Goal: Task Accomplishment & Management: Use online tool/utility

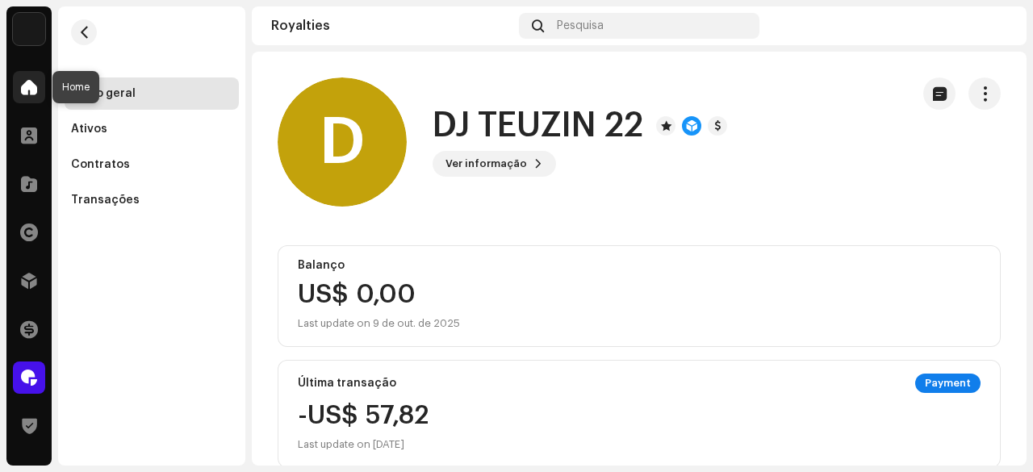
click at [24, 83] on span at bounding box center [29, 87] width 16 height 13
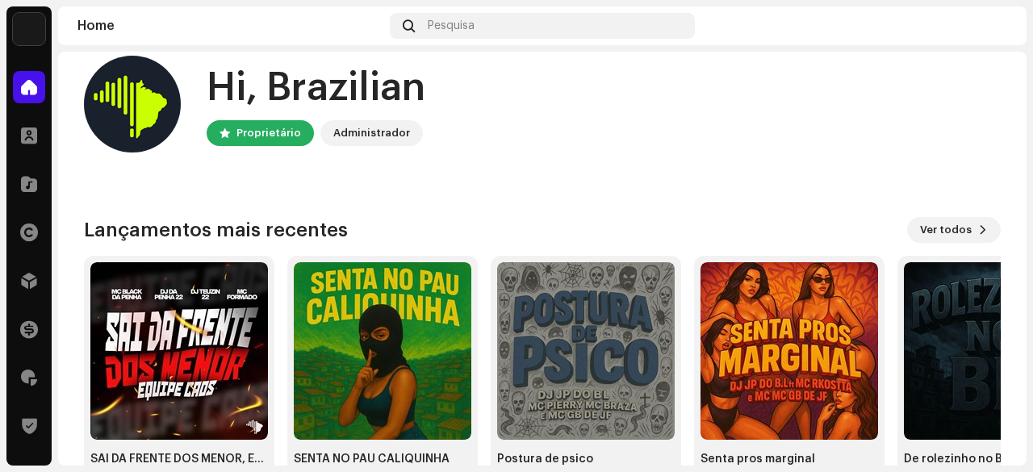
scroll to position [81, 0]
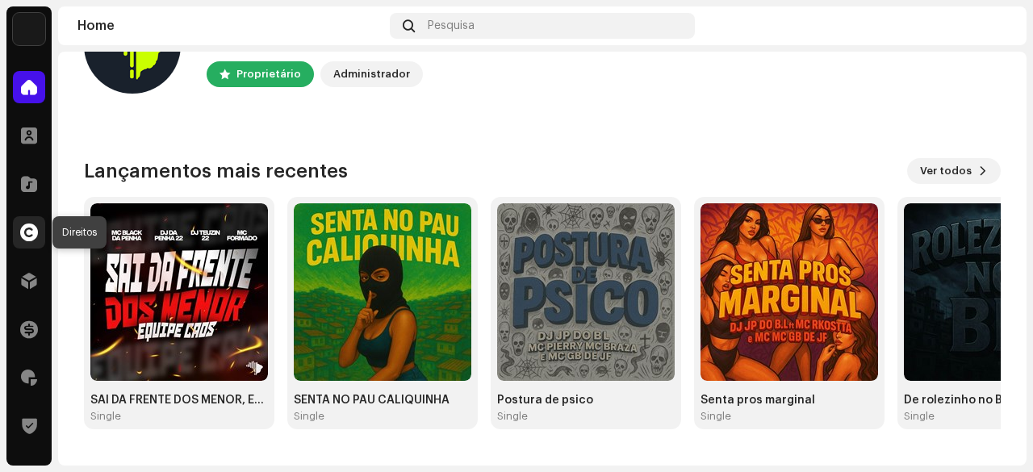
click at [33, 230] on span at bounding box center [29, 232] width 18 height 13
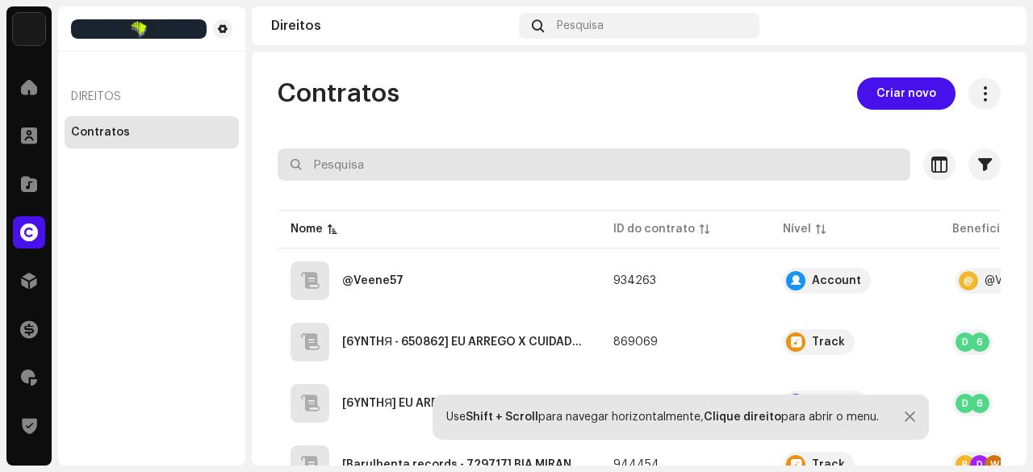
click at [357, 164] on input "text" at bounding box center [594, 164] width 633 height 32
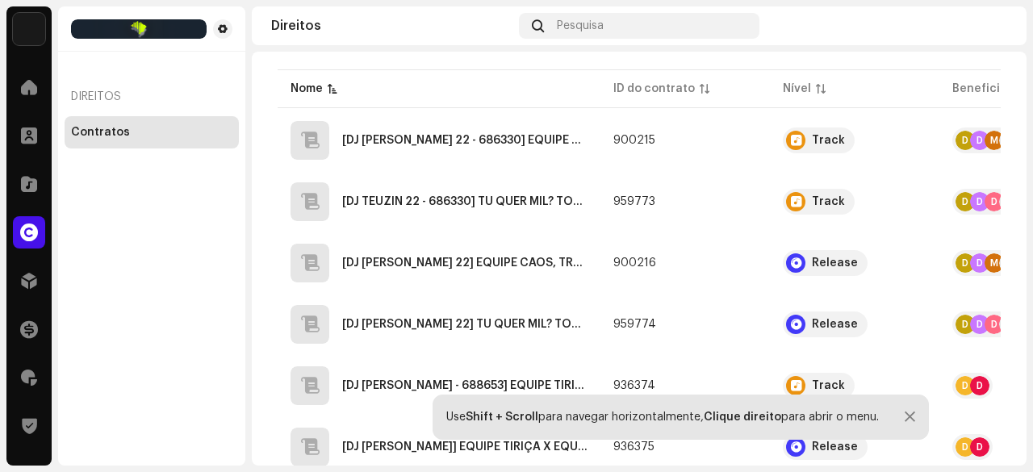
scroll to position [161, 0]
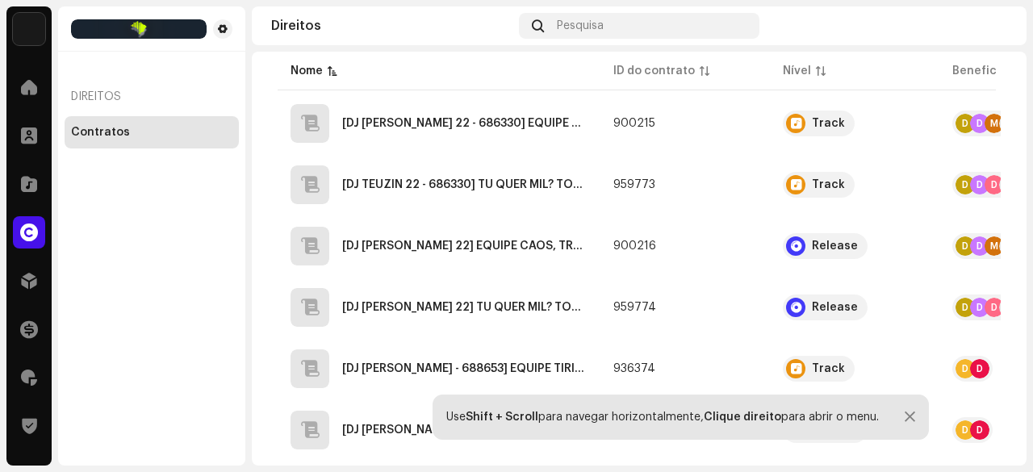
type input "EQUIPE CAOS"
click at [968, 311] on span "button" at bounding box center [966, 307] width 12 height 13
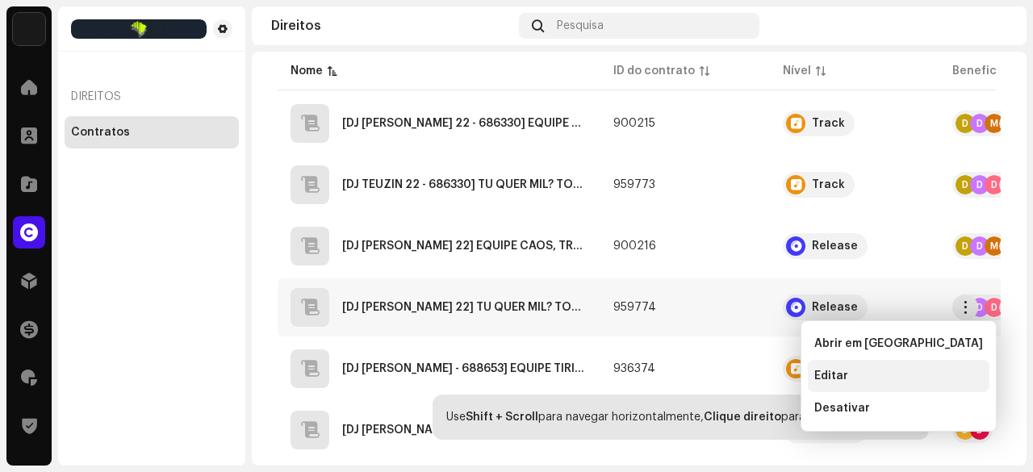
click at [836, 375] on span "Editar" at bounding box center [831, 376] width 34 height 13
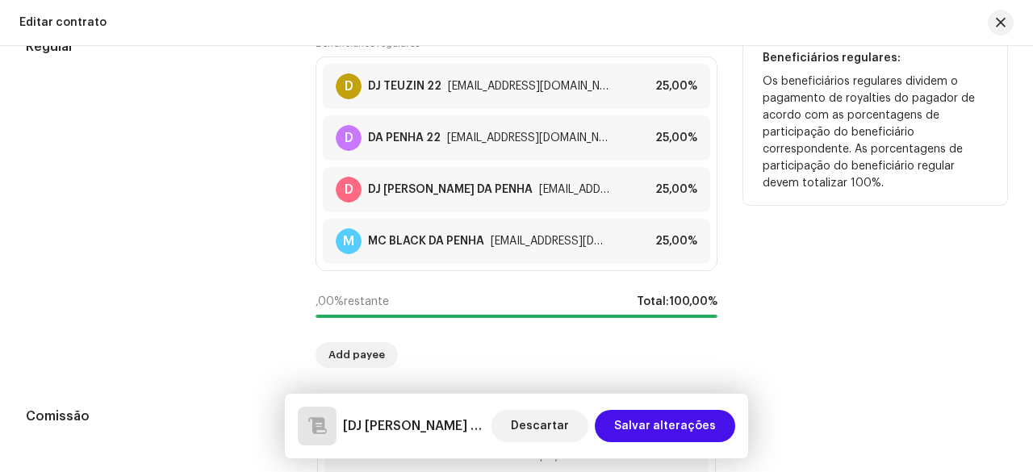
scroll to position [1350, 0]
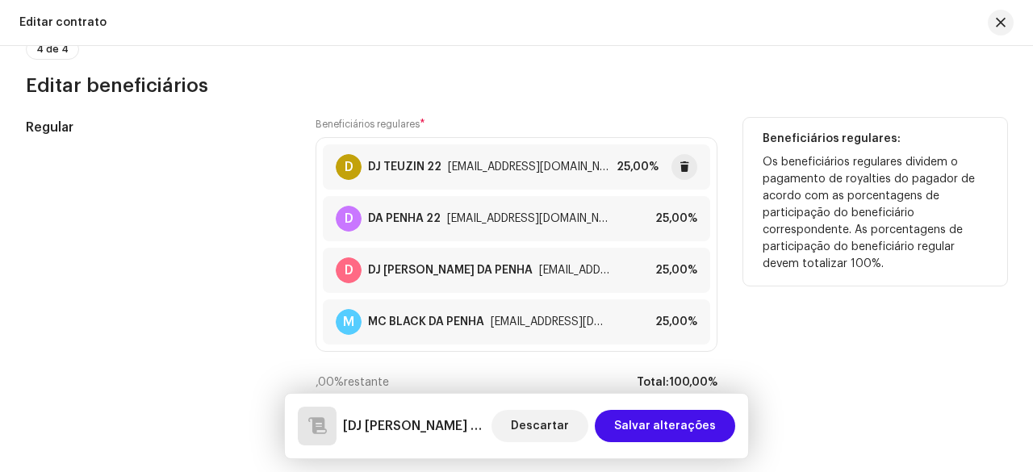
click at [633, 161] on div "25,00%" at bounding box center [638, 167] width 42 height 13
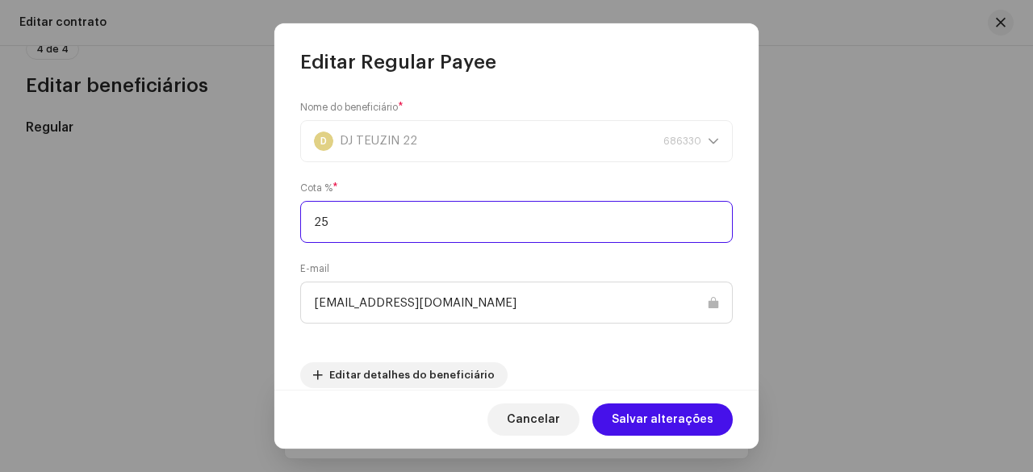
drag, startPoint x: 358, startPoint y: 217, endPoint x: 318, endPoint y: 220, distance: 40.4
click at [318, 220] on input "25" at bounding box center [516, 222] width 433 height 42
type input "2"
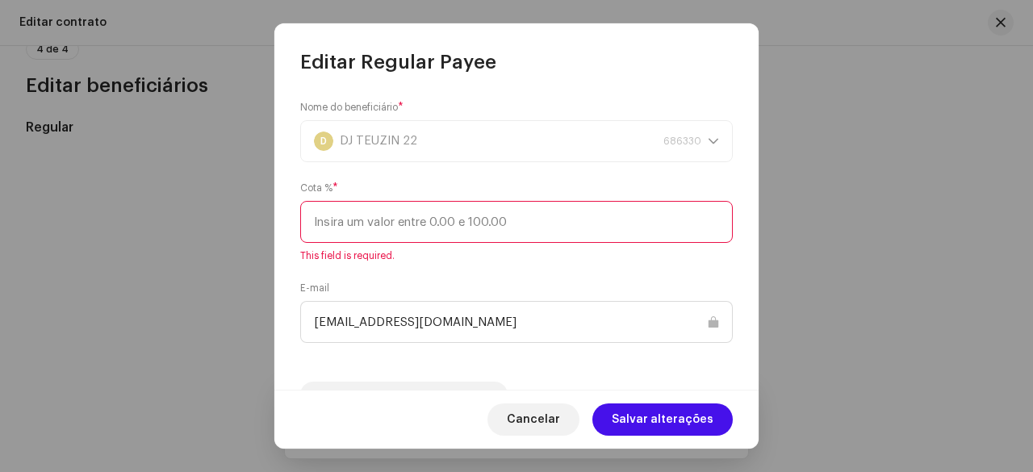
paste input "16,66"
type input "16,66"
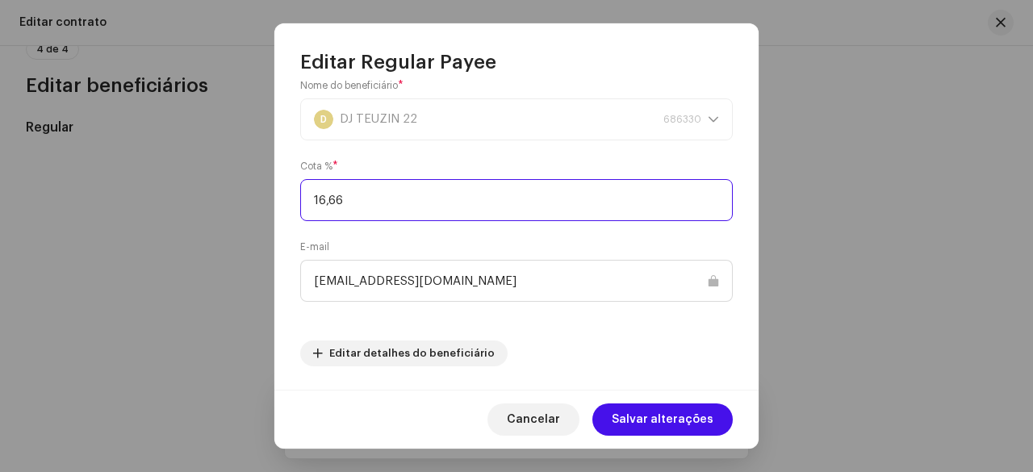
scroll to position [44, 0]
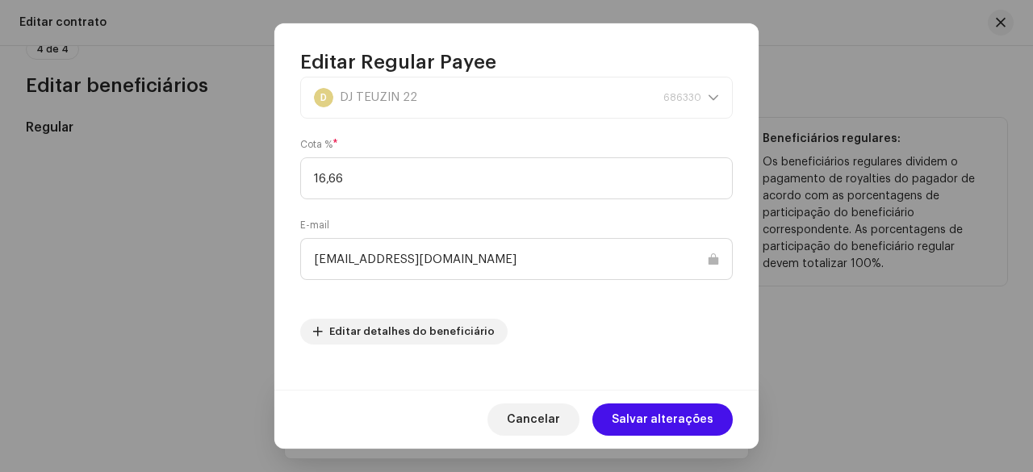
drag, startPoint x: 638, startPoint y: 416, endPoint x: 608, endPoint y: 371, distance: 53.9
click at [639, 416] on span "Salvar alterações" at bounding box center [663, 419] width 102 height 32
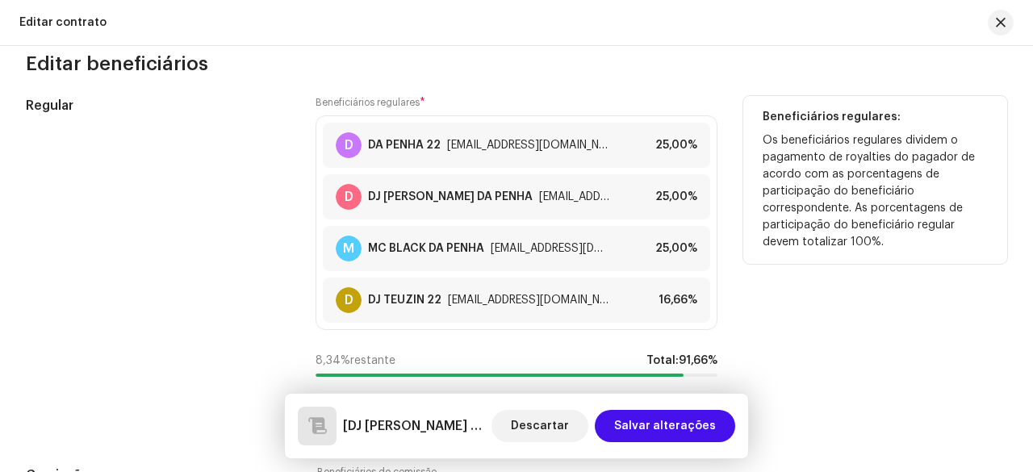
scroll to position [1350, 0]
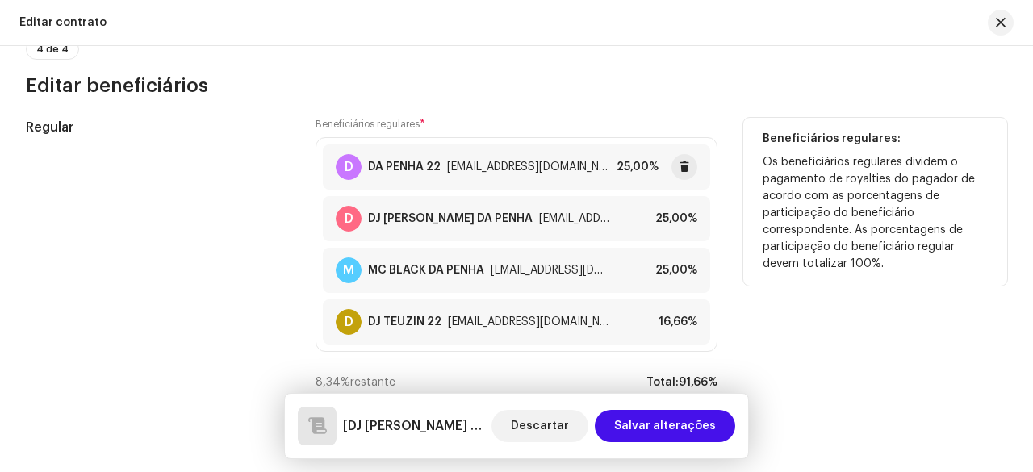
click at [641, 162] on div "25,00%" at bounding box center [638, 167] width 42 height 13
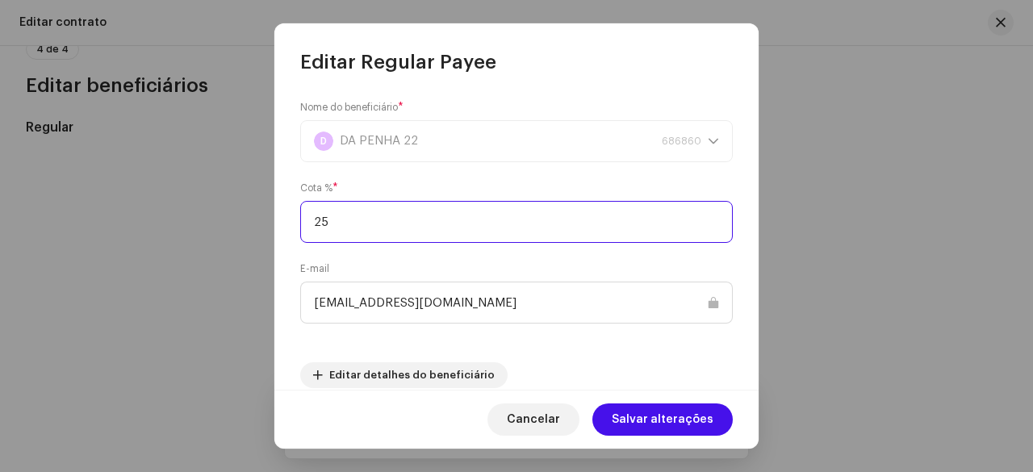
drag, startPoint x: 383, startPoint y: 213, endPoint x: 320, endPoint y: 220, distance: 63.3
click at [320, 220] on input "25" at bounding box center [516, 222] width 433 height 42
type input "2"
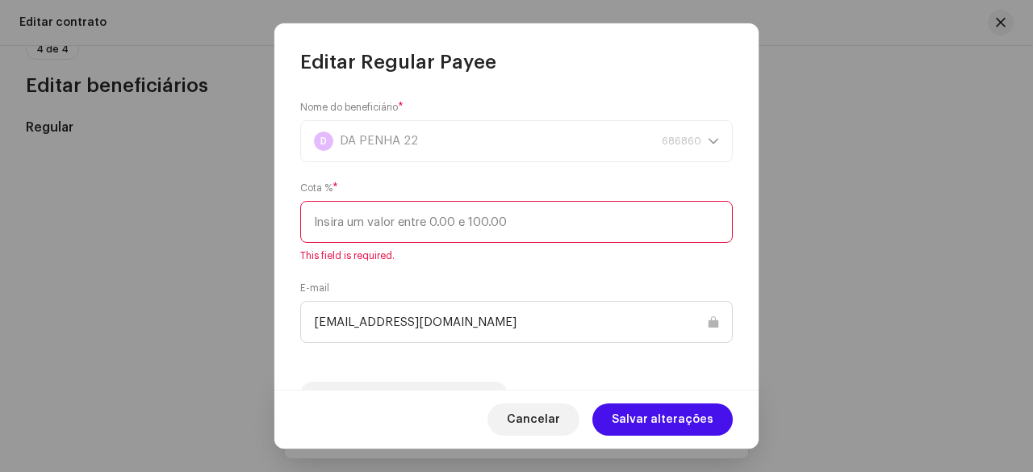
paste input "16,66"
type input "16,66"
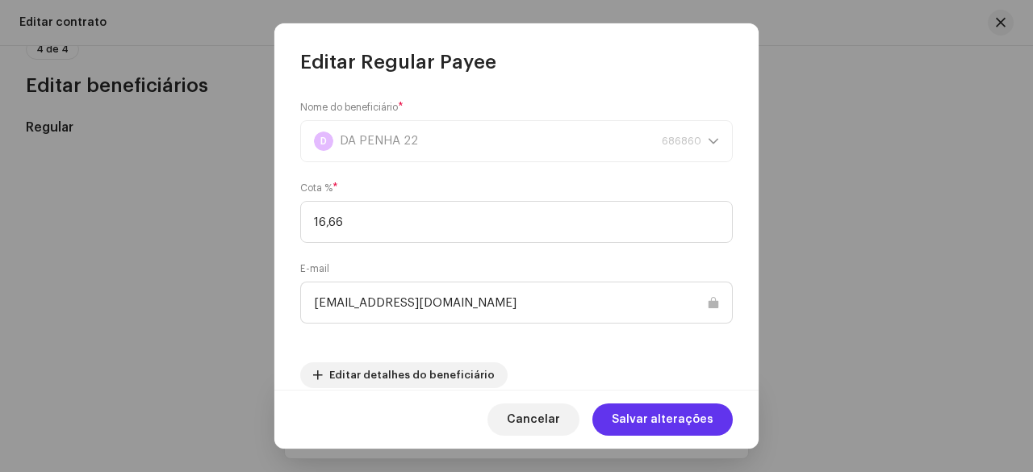
click at [663, 417] on span "Salvar alterações" at bounding box center [663, 419] width 102 height 32
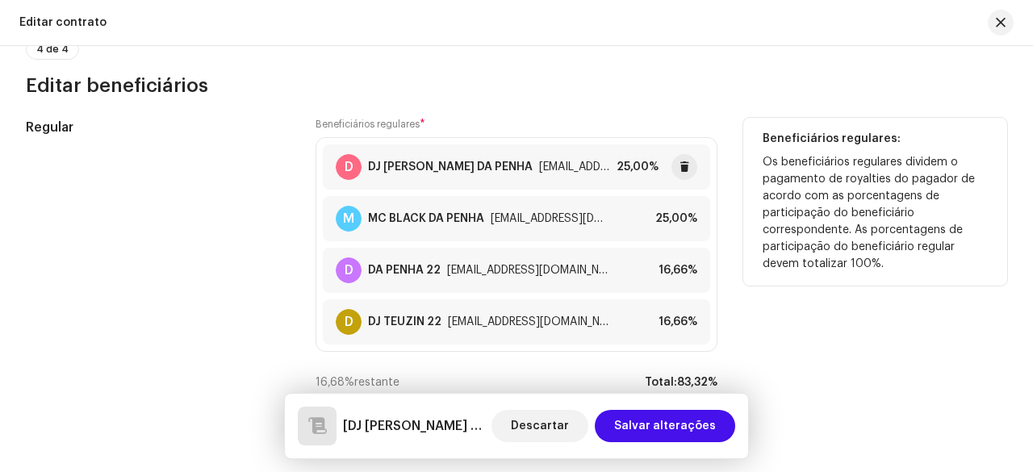
click at [639, 164] on div "25,00%" at bounding box center [638, 167] width 42 height 13
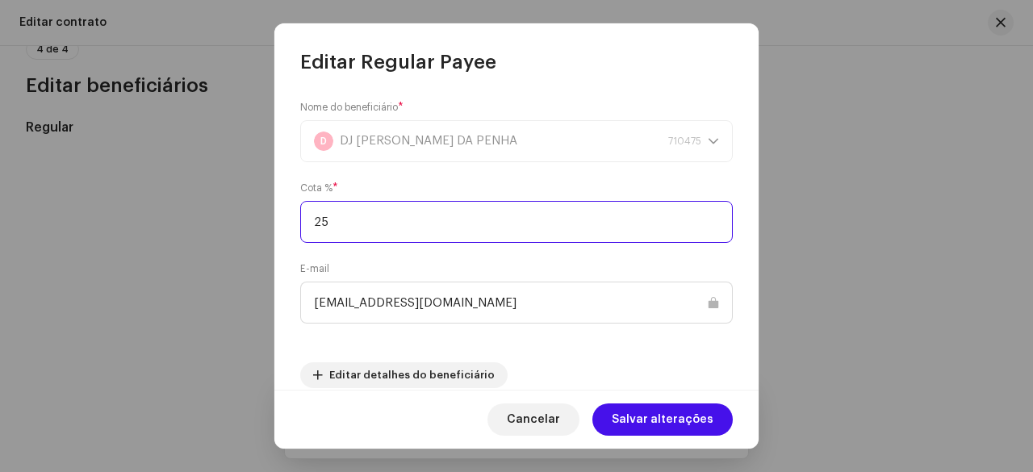
drag, startPoint x: 400, startPoint y: 222, endPoint x: 328, endPoint y: 228, distance: 72.8
click at [328, 228] on input "25" at bounding box center [516, 222] width 433 height 42
type input "2"
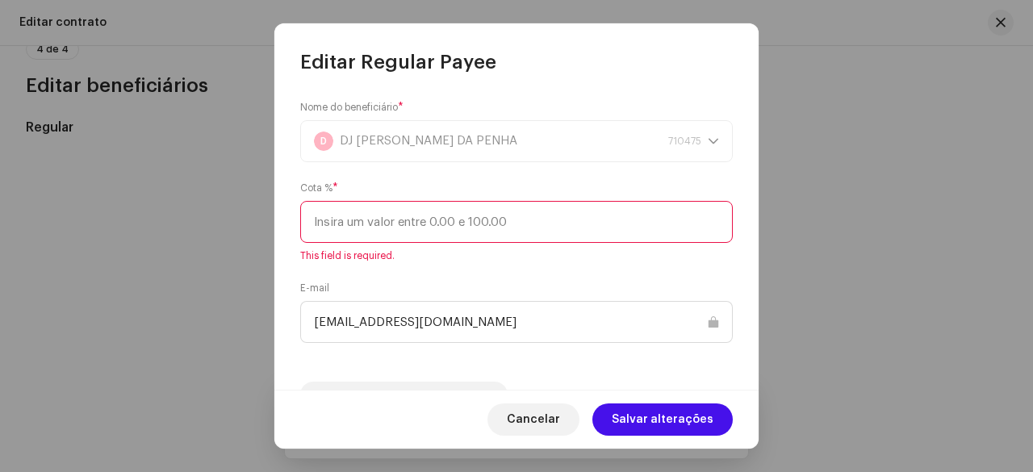
paste input "16,66"
type input "16,66"
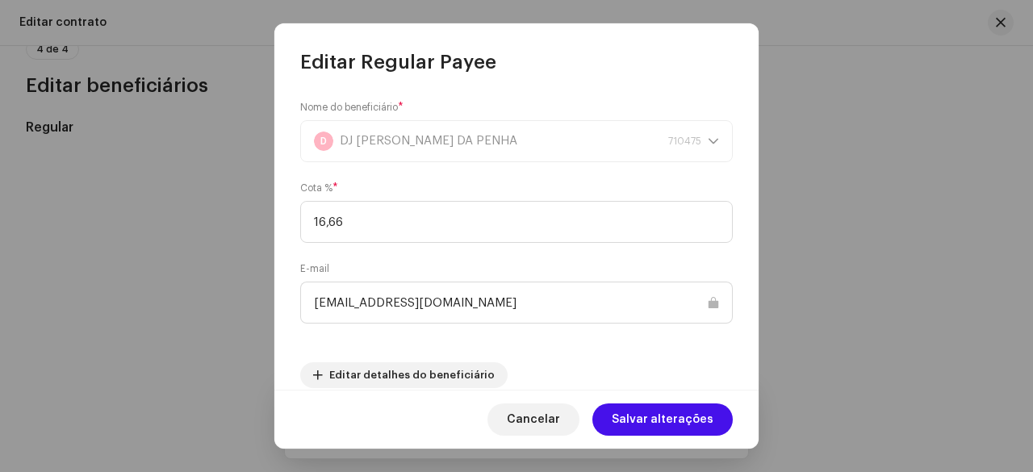
drag, startPoint x: 654, startPoint y: 405, endPoint x: 650, endPoint y: 419, distance: 14.1
click at [654, 406] on span "Salvar alterações" at bounding box center [663, 419] width 102 height 32
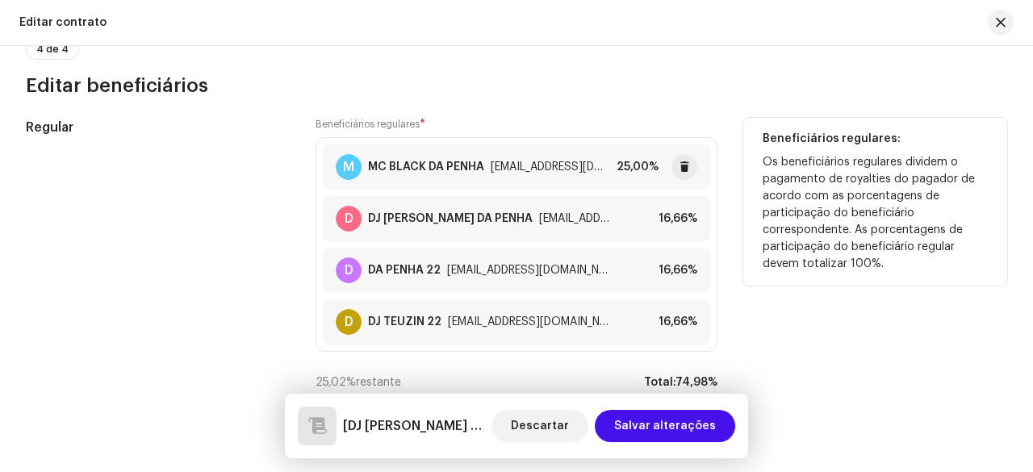
click at [640, 161] on div "25,00%" at bounding box center [638, 167] width 42 height 13
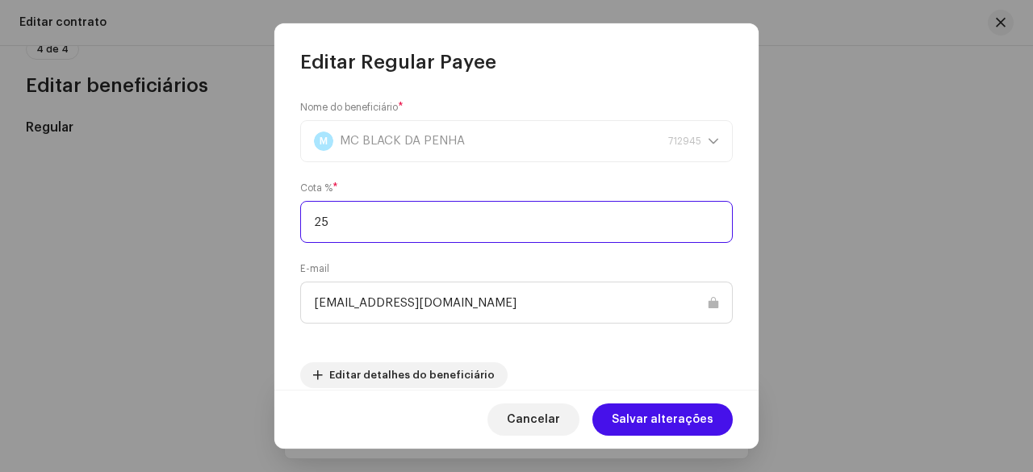
click at [355, 225] on input "25" at bounding box center [516, 222] width 433 height 42
type input "2"
paste input "16,66"
type input "16,66"
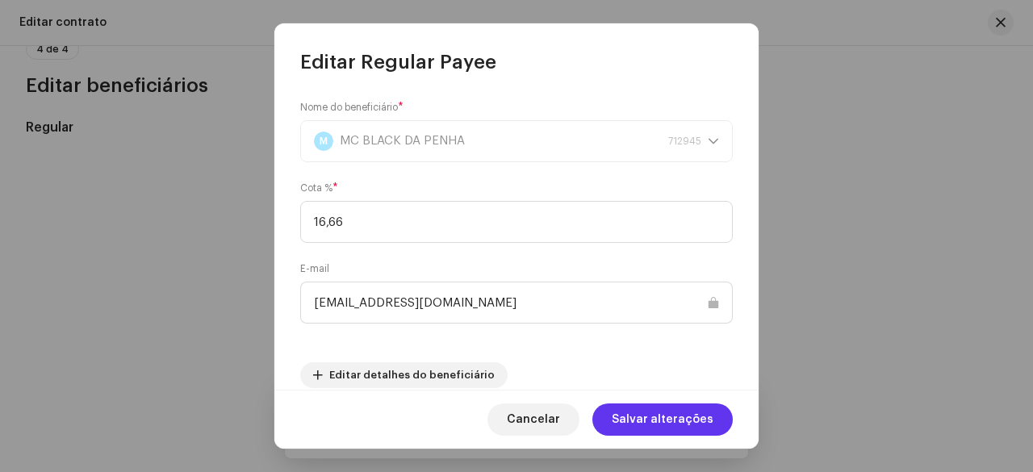
click at [659, 423] on span "Salvar alterações" at bounding box center [663, 419] width 102 height 32
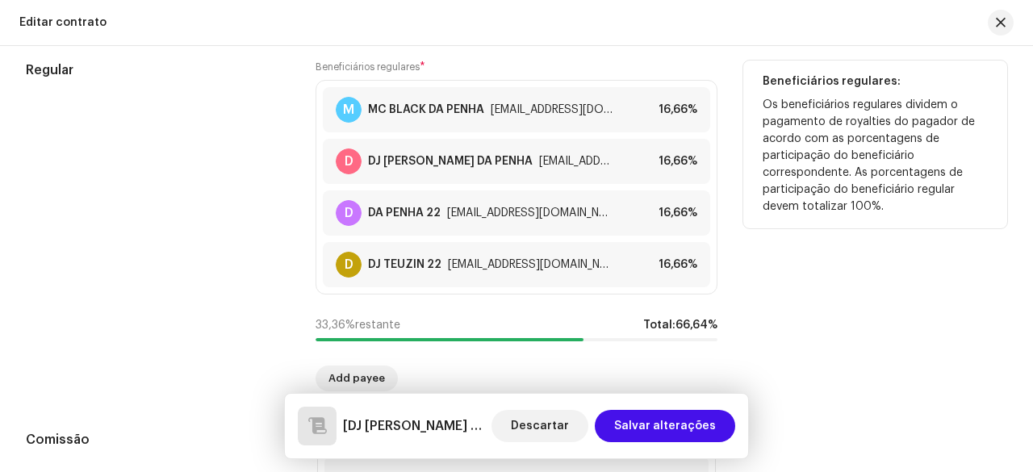
scroll to position [1431, 0]
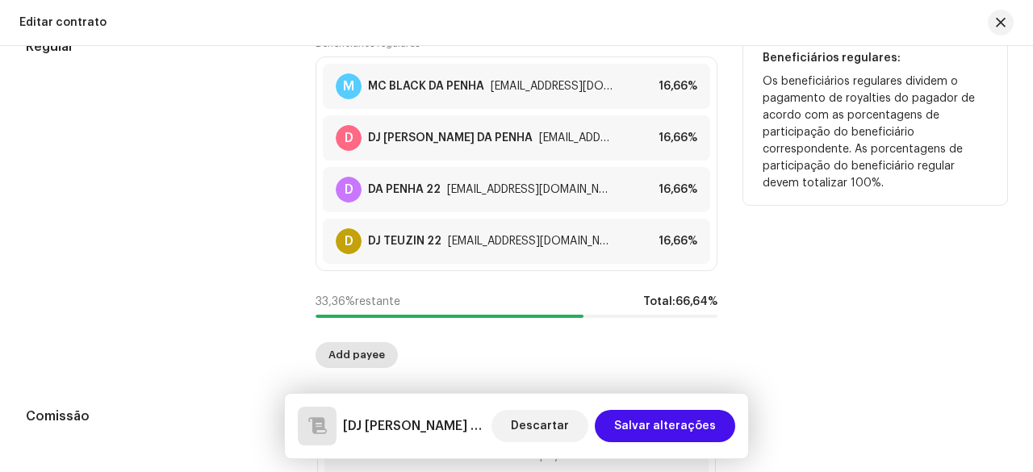
click at [356, 350] on span "Add payee" at bounding box center [356, 355] width 56 height 32
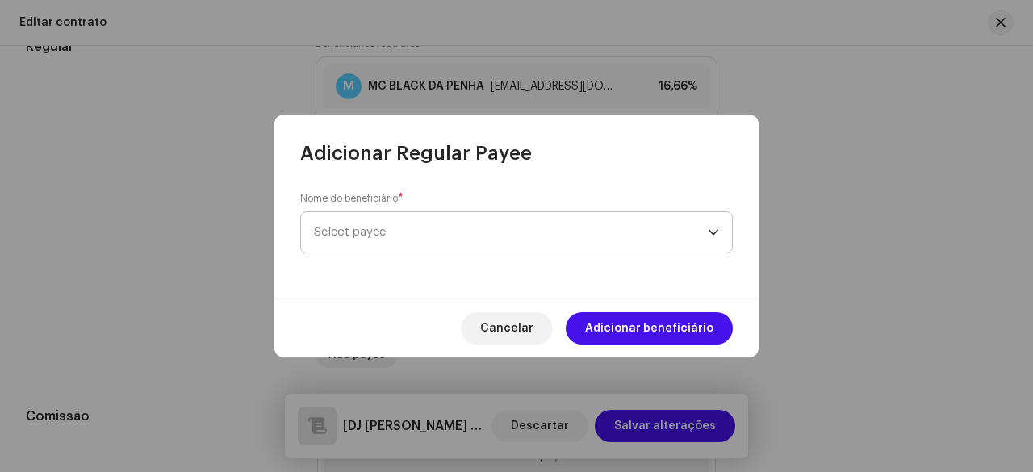
click at [403, 231] on span "Select payee" at bounding box center [511, 232] width 394 height 40
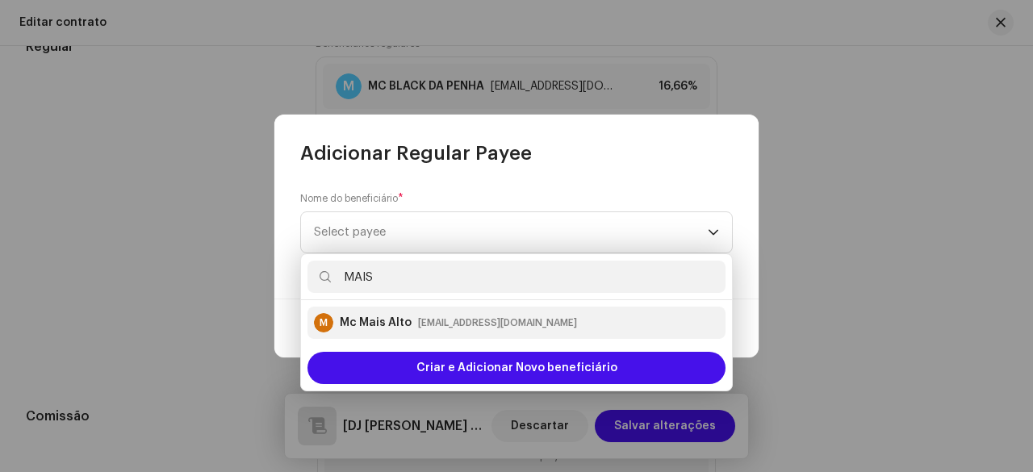
type input "MAIS"
click at [410, 320] on div "Mc Mais Alto [EMAIL_ADDRESS][DOMAIN_NAME]" at bounding box center [458, 323] width 237 height 16
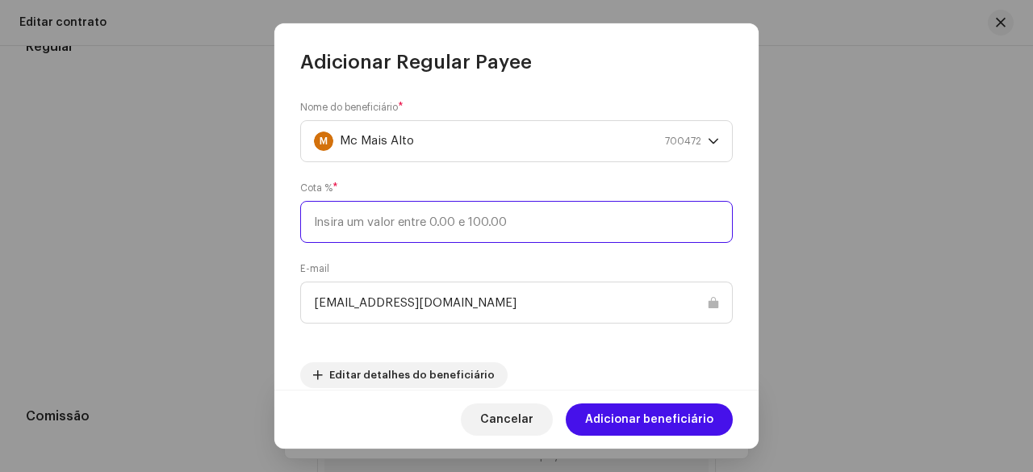
click at [434, 229] on input at bounding box center [516, 222] width 433 height 42
paste input "16,66"
type input "16,66"
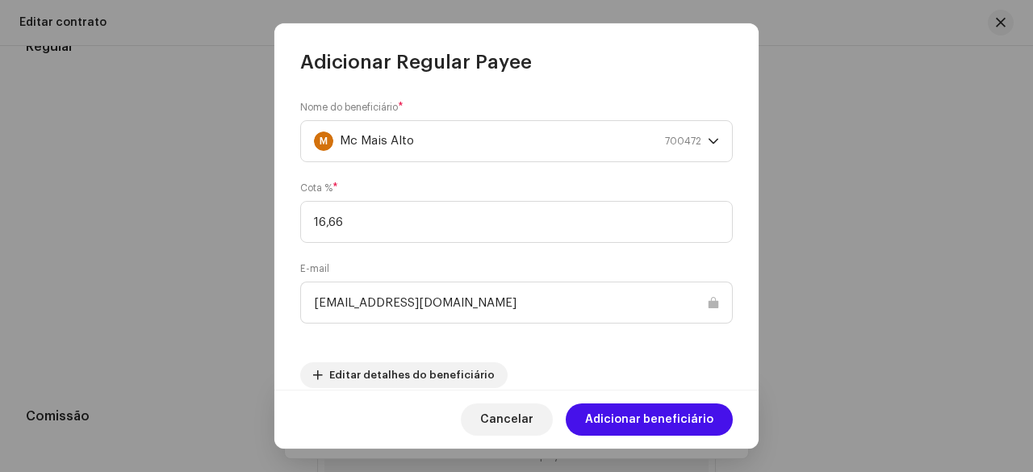
click at [295, 240] on div "Nome do beneficiário * M Mc Mais Alto 700472 Cota % * 16,66 E-mail [EMAIL_ADDRE…" at bounding box center [516, 232] width 484 height 315
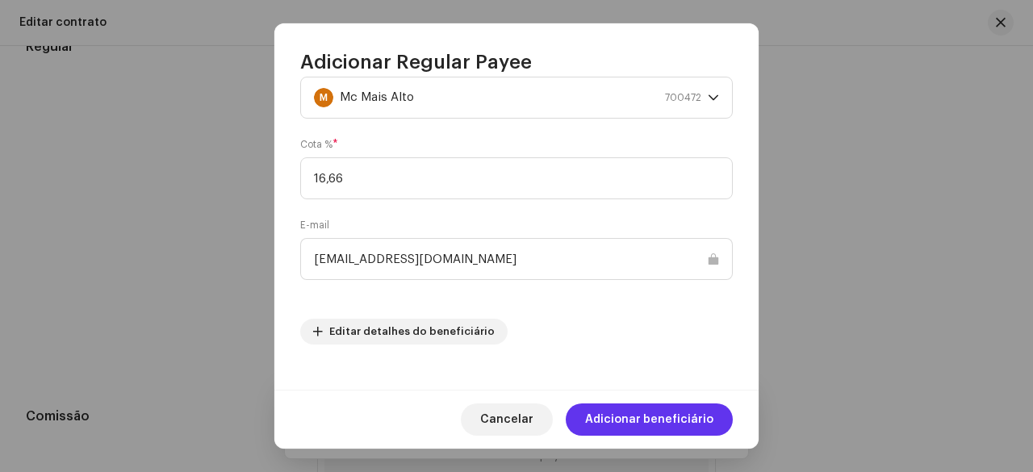
click at [642, 412] on span "Adicionar beneficiário" at bounding box center [649, 419] width 128 height 32
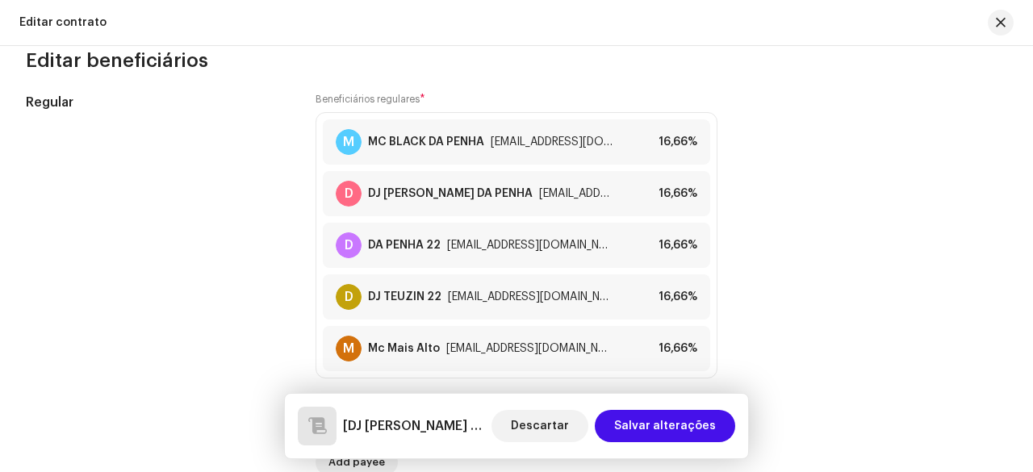
scroll to position [1350, 0]
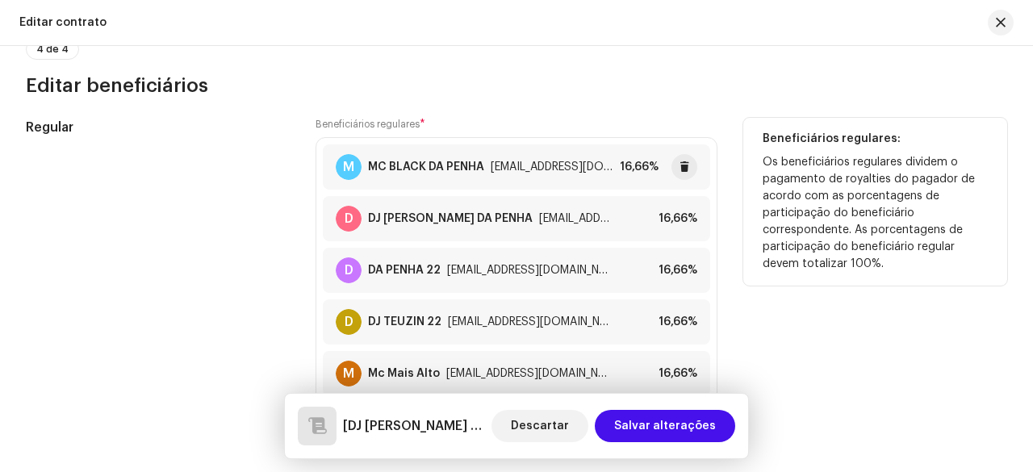
click at [636, 161] on div "16,66%" at bounding box center [639, 167] width 39 height 13
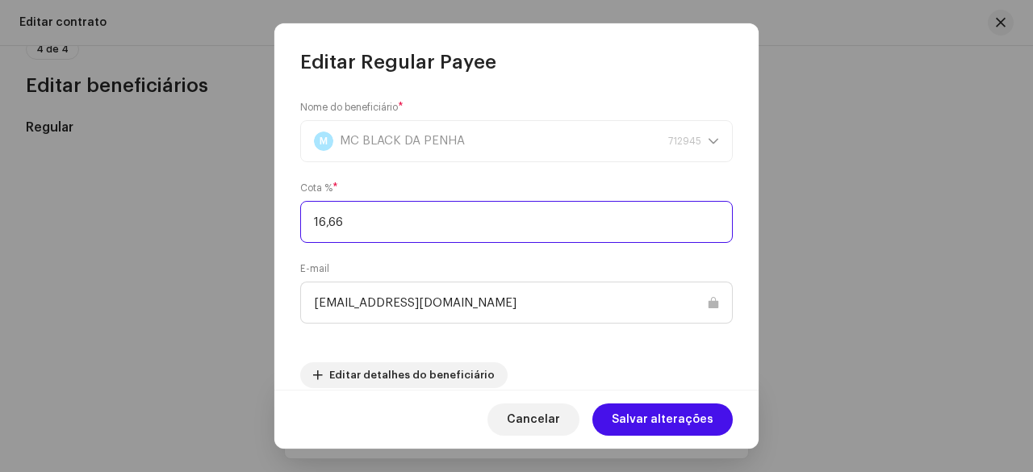
drag, startPoint x: 336, startPoint y: 225, endPoint x: 305, endPoint y: 226, distance: 30.7
click at [305, 226] on input "16,66" at bounding box center [516, 222] width 433 height 42
type input "20"
click at [310, 219] on input "20" at bounding box center [516, 222] width 433 height 42
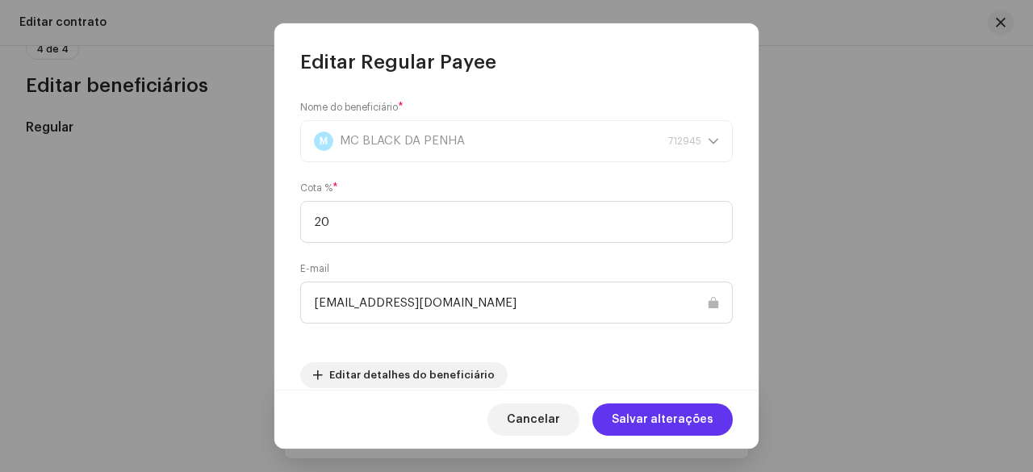
click at [638, 417] on span "Salvar alterações" at bounding box center [663, 419] width 102 height 32
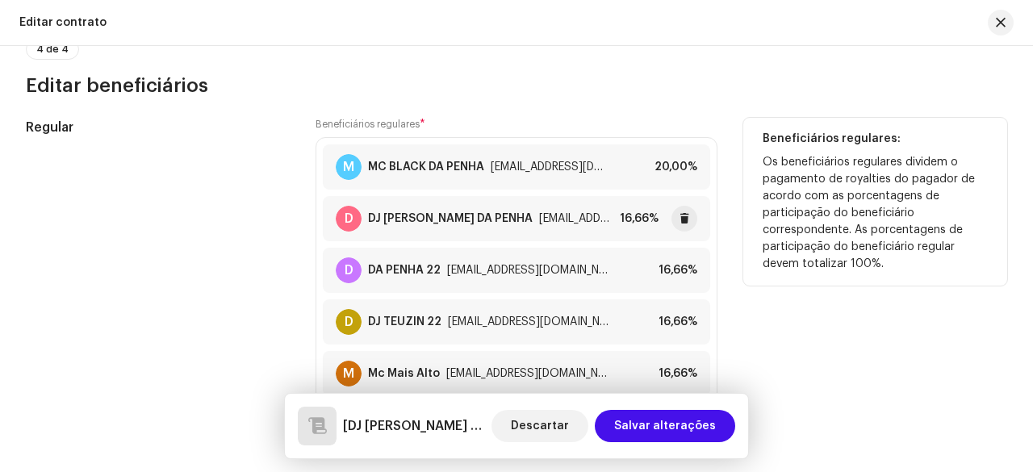
click at [639, 215] on div "16,66%" at bounding box center [639, 218] width 39 height 13
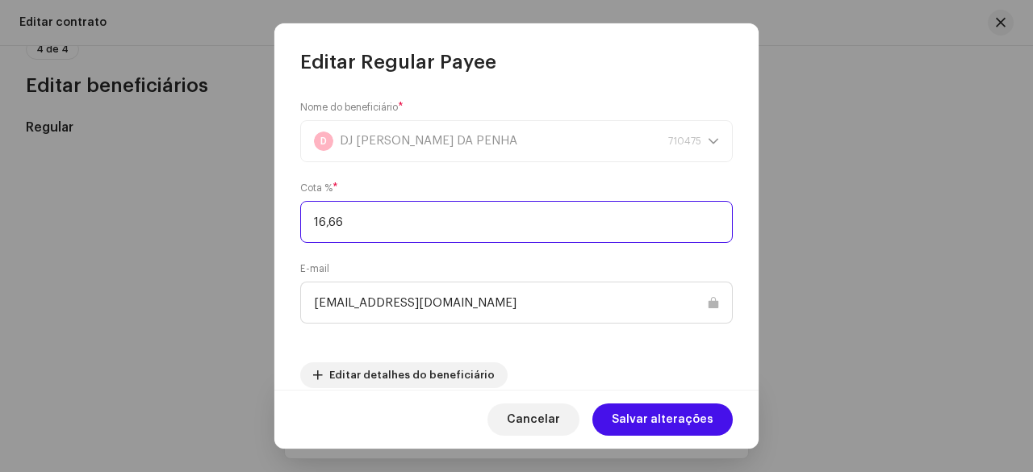
drag, startPoint x: 352, startPoint y: 225, endPoint x: 295, endPoint y: 227, distance: 57.3
click at [295, 227] on div "Nome do beneficiário * D DJ [PERSON_NAME] DA PENHA 710475 Cota % * 16,66 E-mail…" at bounding box center [516, 232] width 484 height 315
paste input "20"
type input "20"
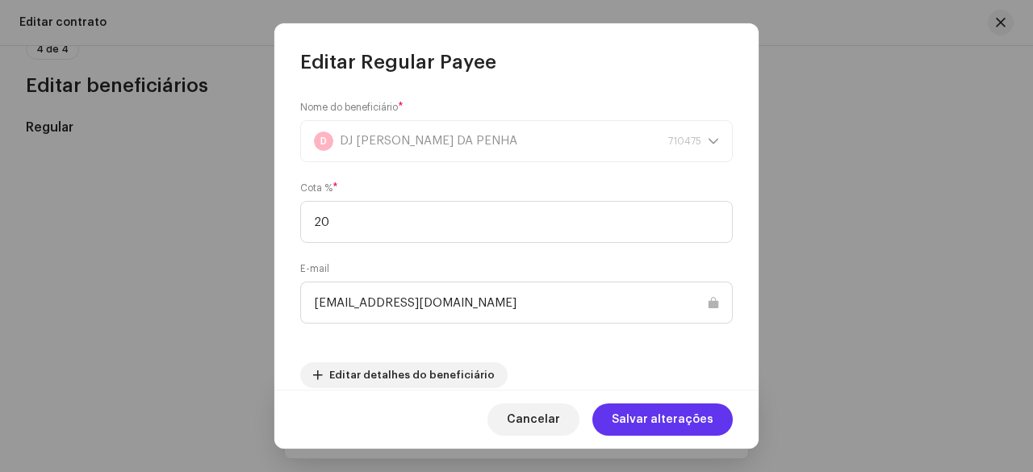
click at [660, 417] on span "Salvar alterações" at bounding box center [663, 419] width 102 height 32
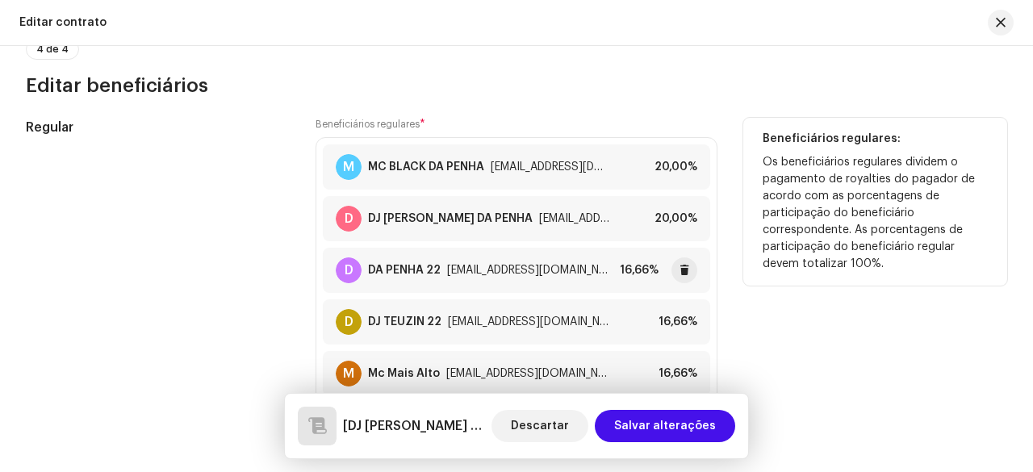
click at [645, 266] on div "16,66%" at bounding box center [639, 270] width 39 height 13
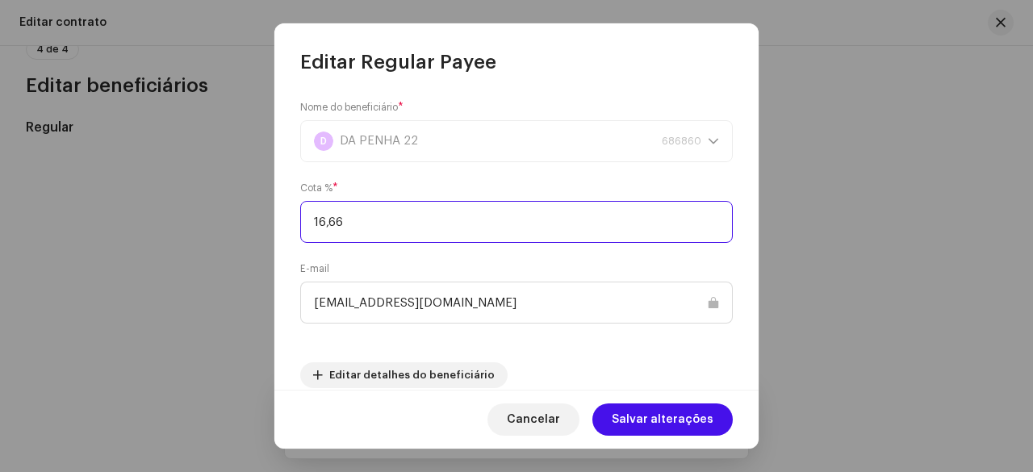
drag, startPoint x: 324, startPoint y: 224, endPoint x: 306, endPoint y: 226, distance: 18.7
click at [306, 226] on input "16,66" at bounding box center [516, 222] width 433 height 42
paste input "20"
type input "20"
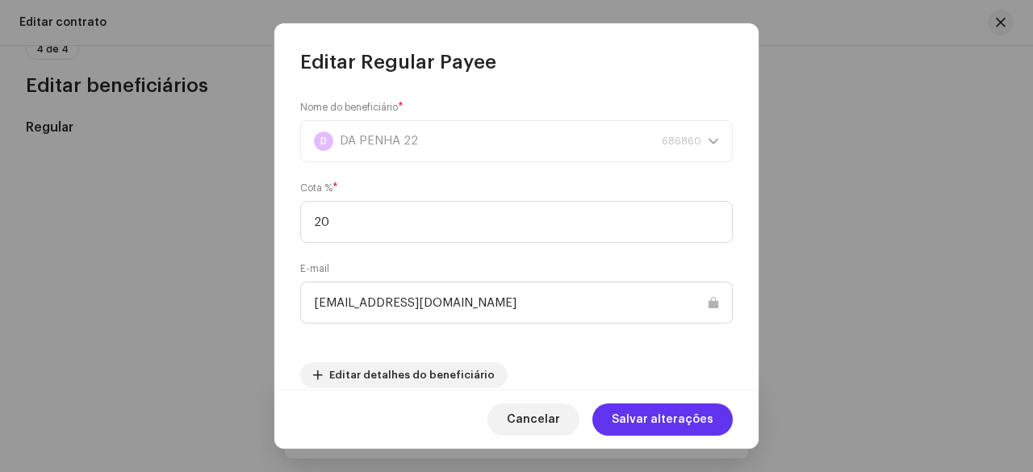
click at [673, 412] on span "Salvar alterações" at bounding box center [663, 419] width 102 height 32
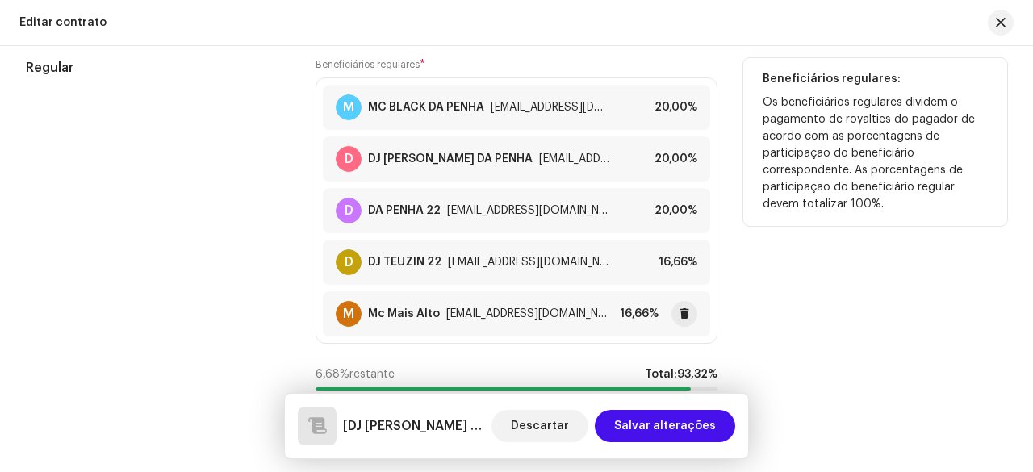
scroll to position [1431, 0]
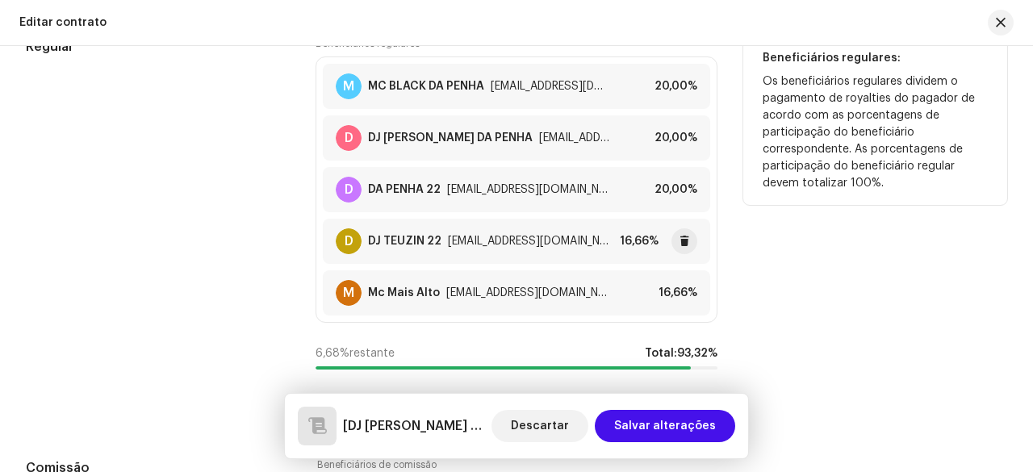
click at [633, 235] on div "16,66%" at bounding box center [639, 241] width 39 height 13
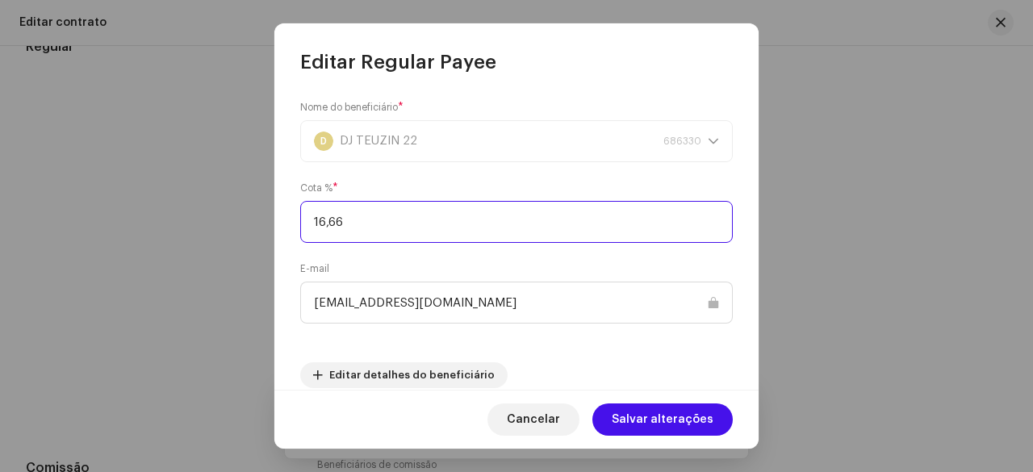
drag, startPoint x: 383, startPoint y: 222, endPoint x: 305, endPoint y: 225, distance: 77.5
click at [305, 225] on input "16,66" at bounding box center [516, 222] width 433 height 42
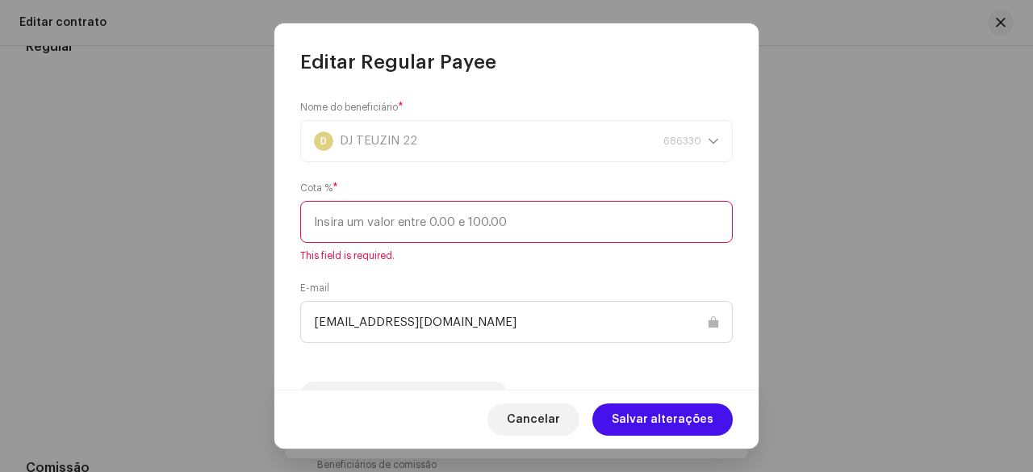
paste input "20"
type input "20"
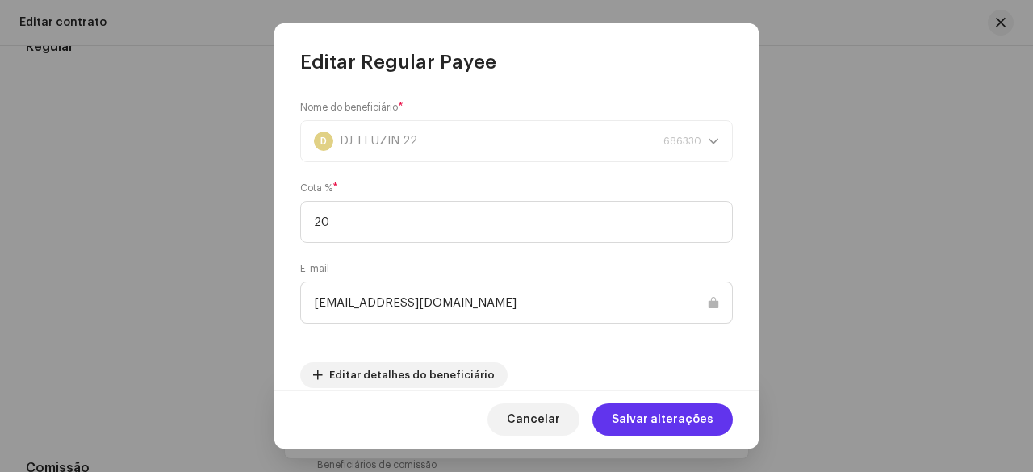
click at [649, 410] on span "Salvar alterações" at bounding box center [663, 419] width 102 height 32
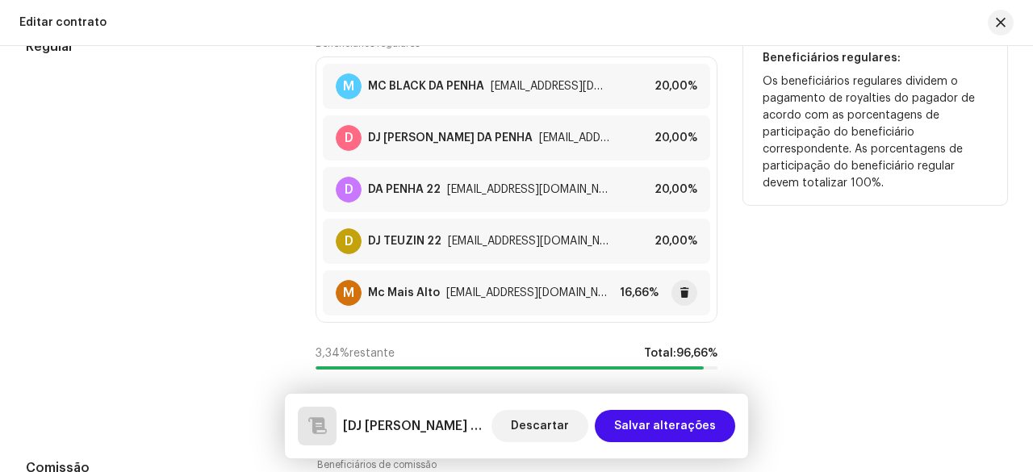
click at [632, 286] on div "16,66%" at bounding box center [639, 292] width 39 height 13
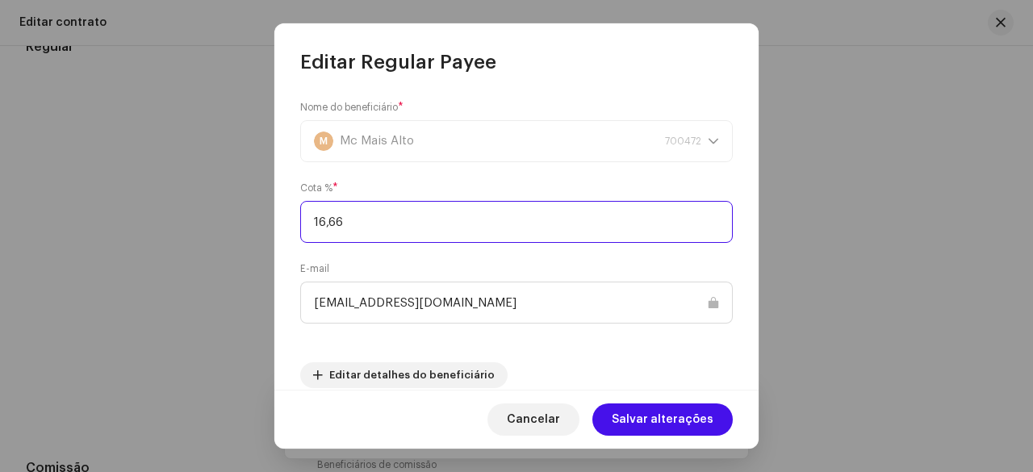
drag, startPoint x: 366, startPoint y: 227, endPoint x: 301, endPoint y: 228, distance: 65.4
click at [301, 228] on input "16,66" at bounding box center [516, 222] width 433 height 42
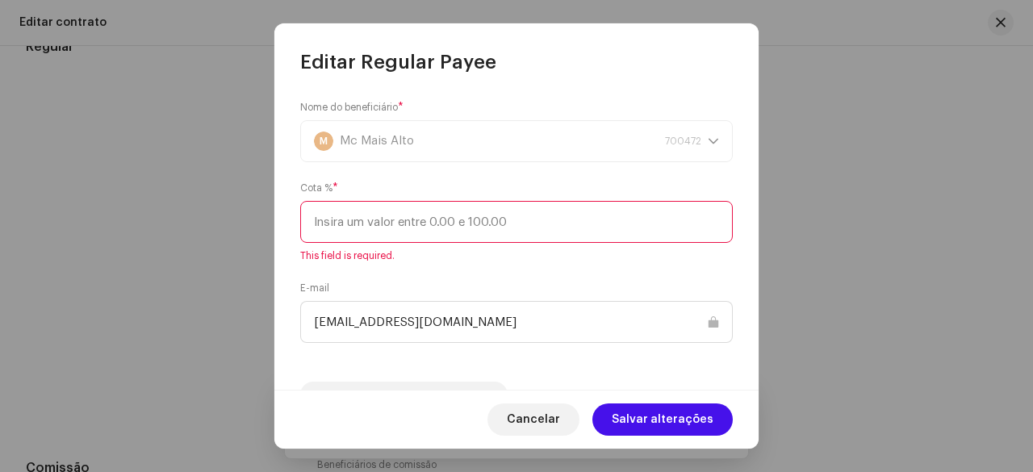
paste input "20"
type input "20"
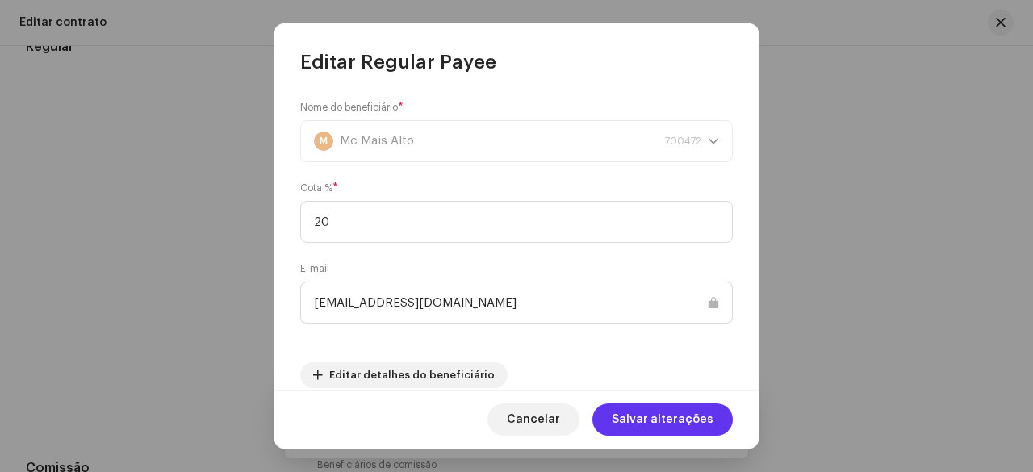
click at [641, 420] on span "Salvar alterações" at bounding box center [663, 419] width 102 height 32
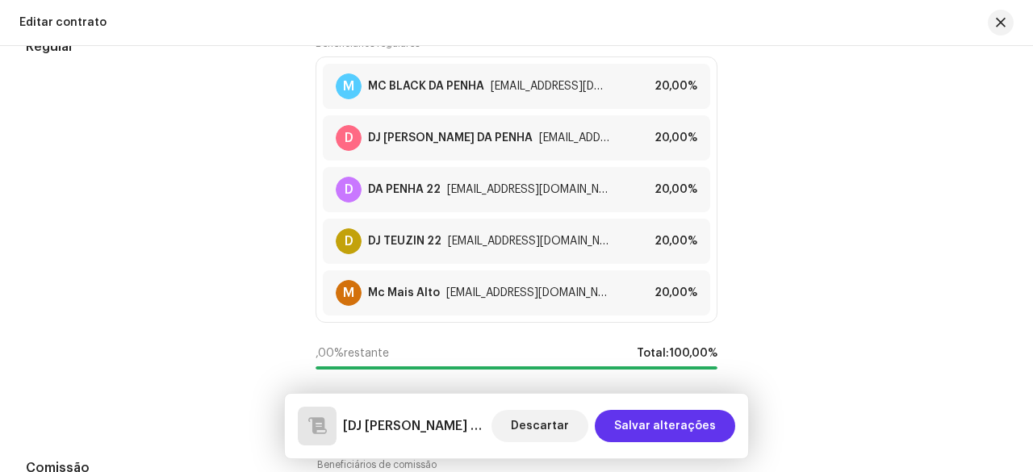
click at [662, 429] on span "Salvar alterações" at bounding box center [665, 426] width 102 height 32
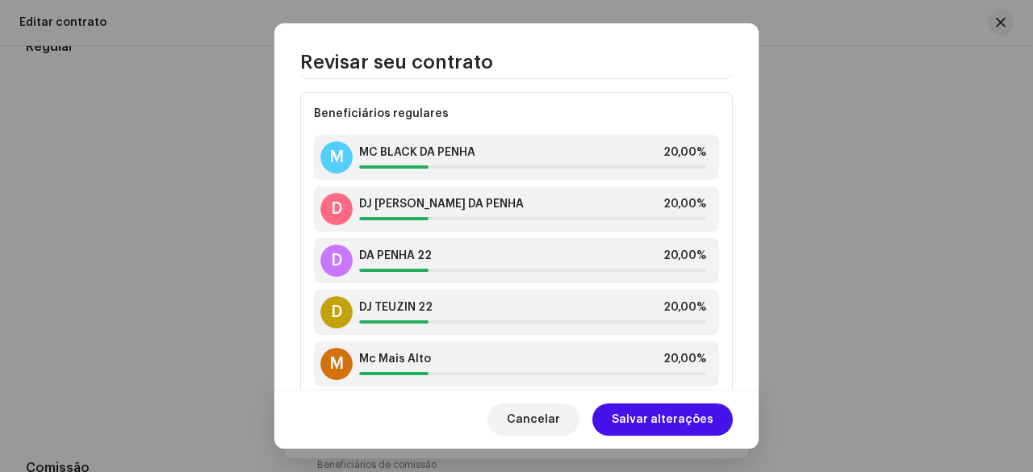
scroll to position [483, 0]
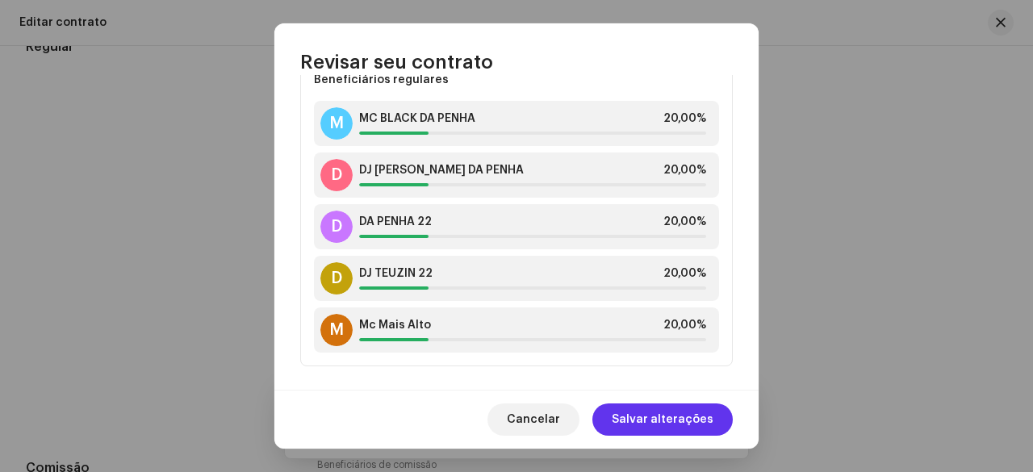
click at [667, 420] on span "Salvar alterações" at bounding box center [663, 419] width 102 height 32
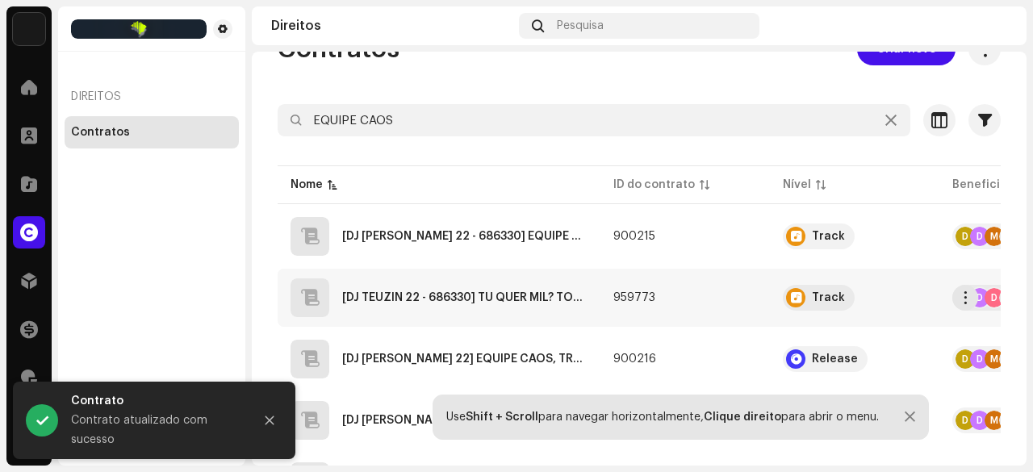
scroll to position [81, 0]
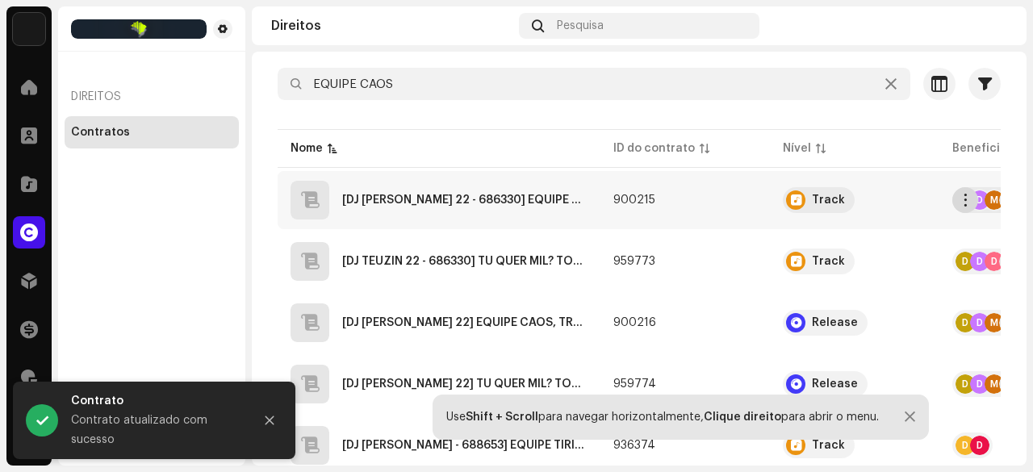
click at [969, 198] on span "button" at bounding box center [966, 200] width 12 height 13
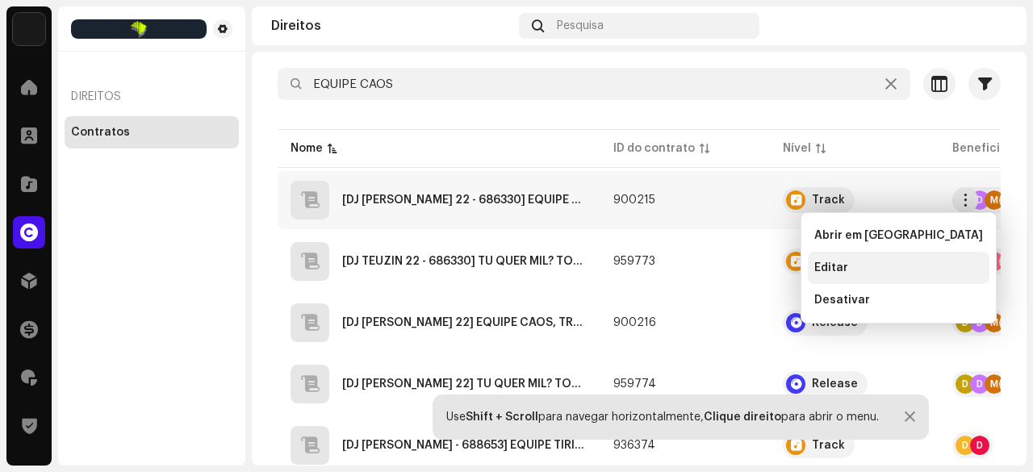
click at [844, 267] on span "Editar" at bounding box center [831, 267] width 34 height 13
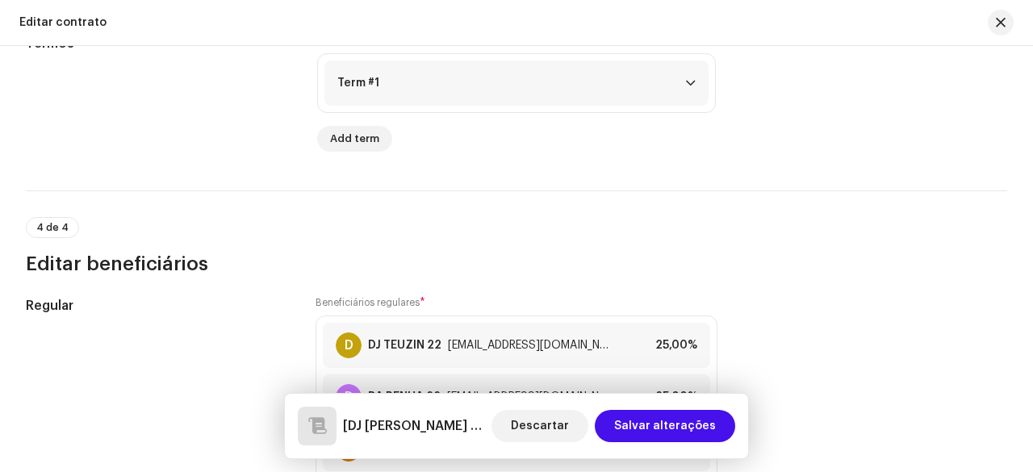
scroll to position [1291, 0]
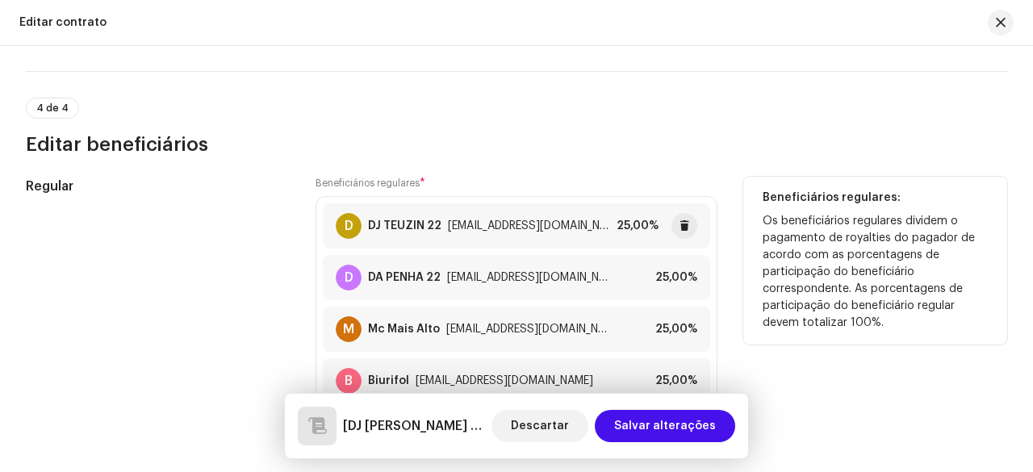
click at [639, 220] on div "25,00%" at bounding box center [638, 226] width 42 height 13
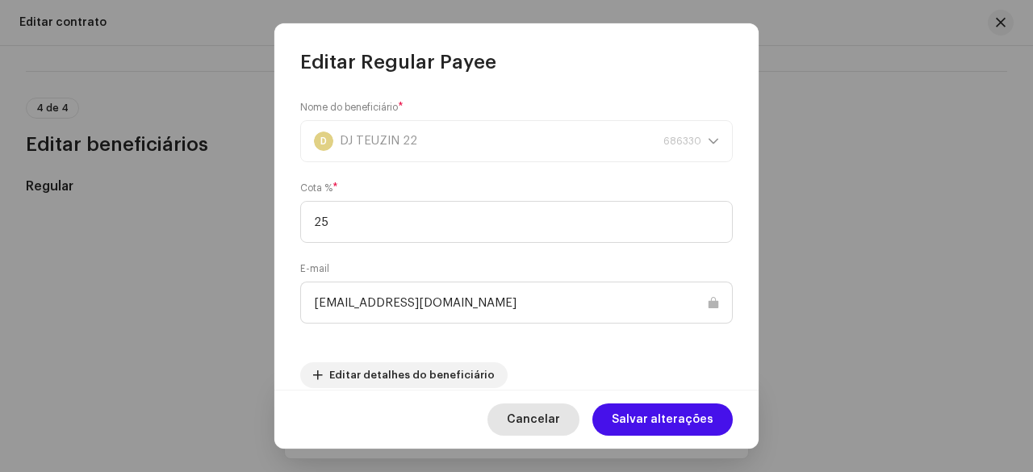
click at [547, 418] on span "Cancelar" at bounding box center [533, 419] width 53 height 32
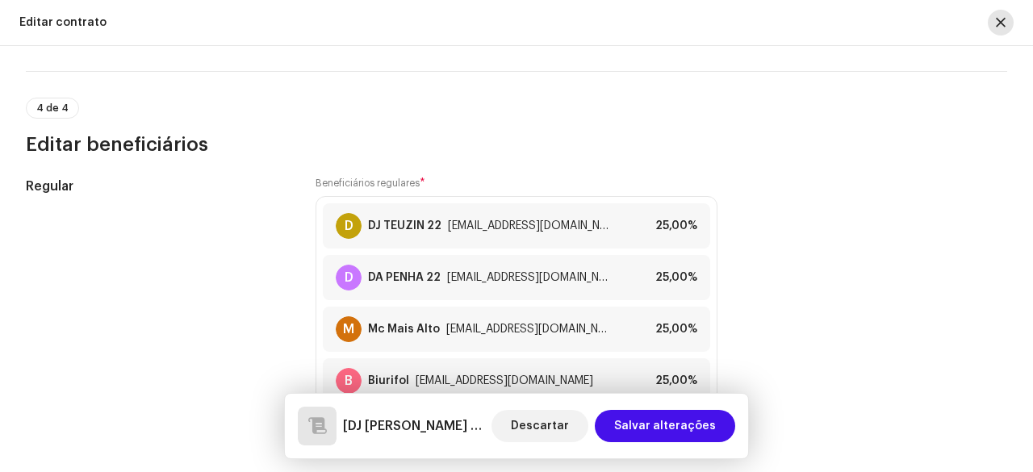
click at [993, 23] on button "button" at bounding box center [1001, 23] width 26 height 26
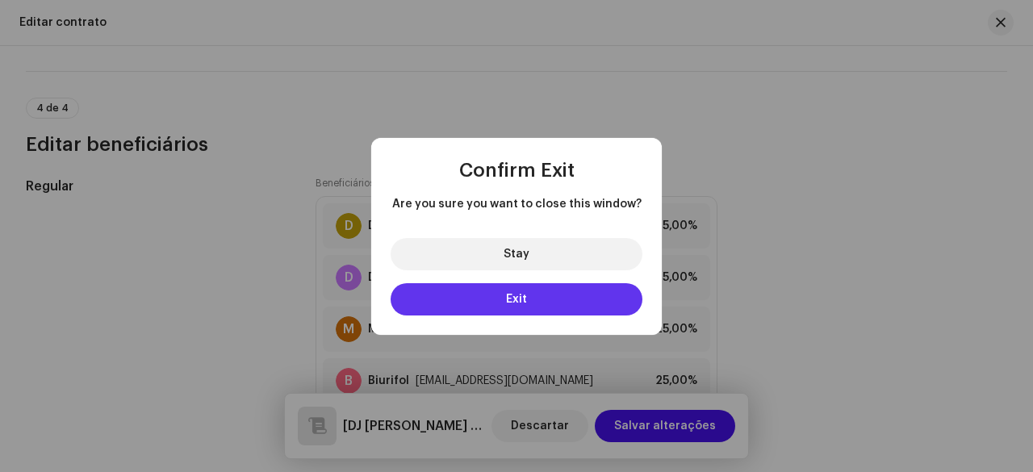
click at [505, 302] on button "Exit" at bounding box center [517, 299] width 252 height 32
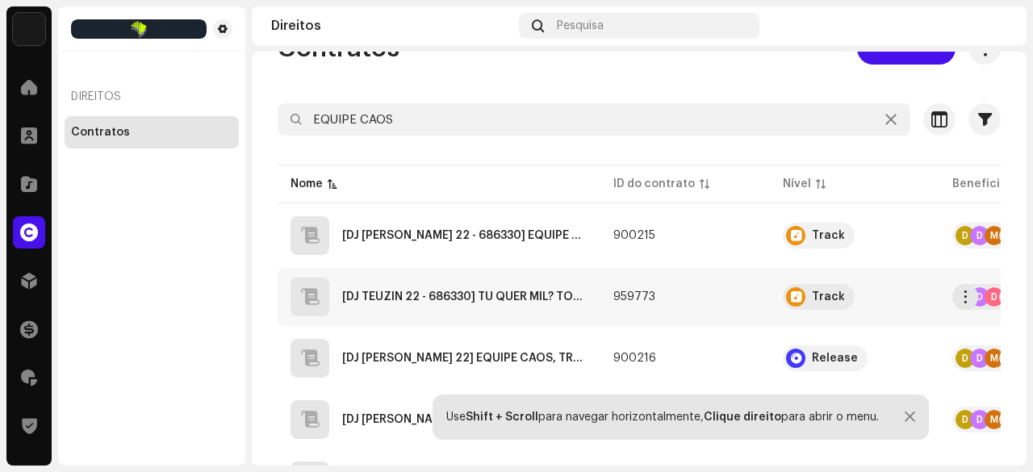
scroll to position [81, 0]
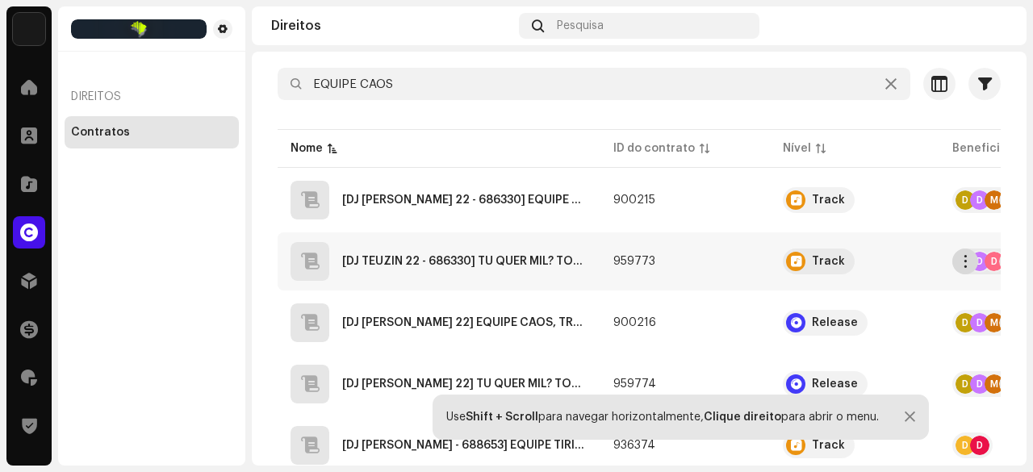
click at [964, 257] on span "button" at bounding box center [966, 261] width 12 height 13
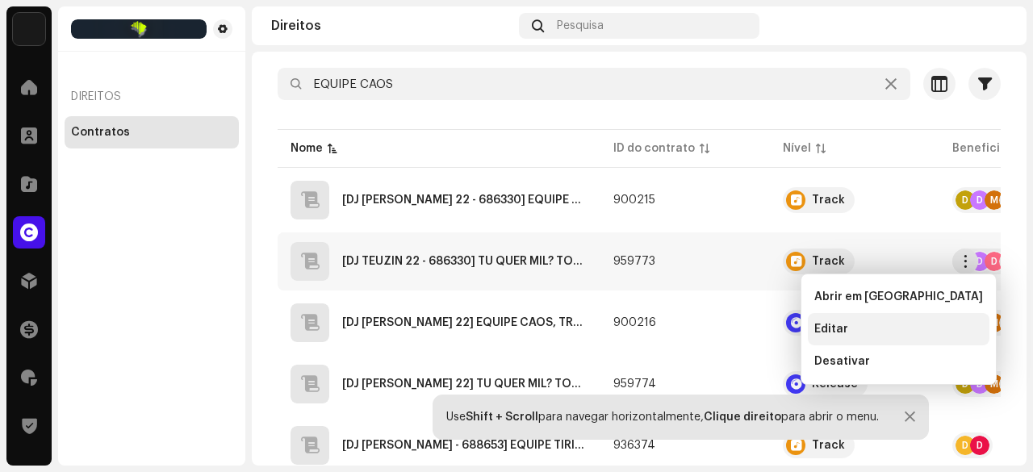
click at [837, 326] on span "Editar" at bounding box center [831, 329] width 34 height 13
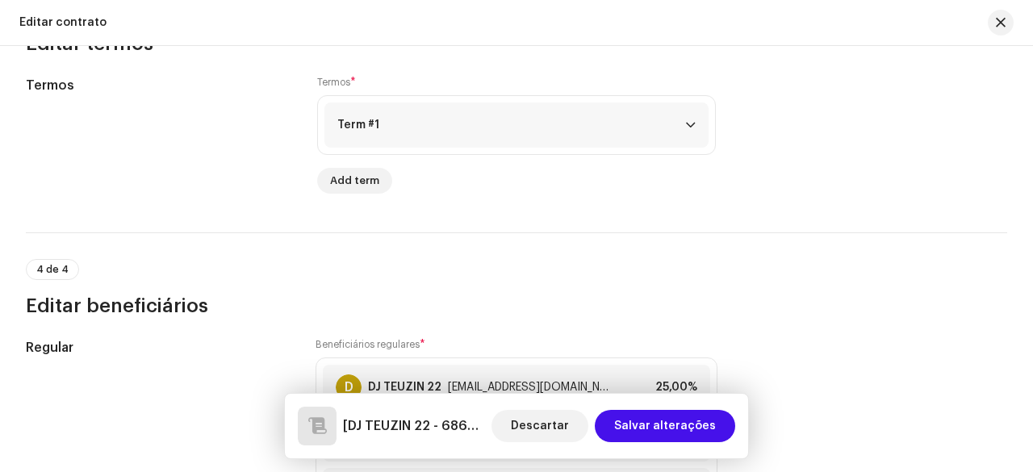
scroll to position [1372, 0]
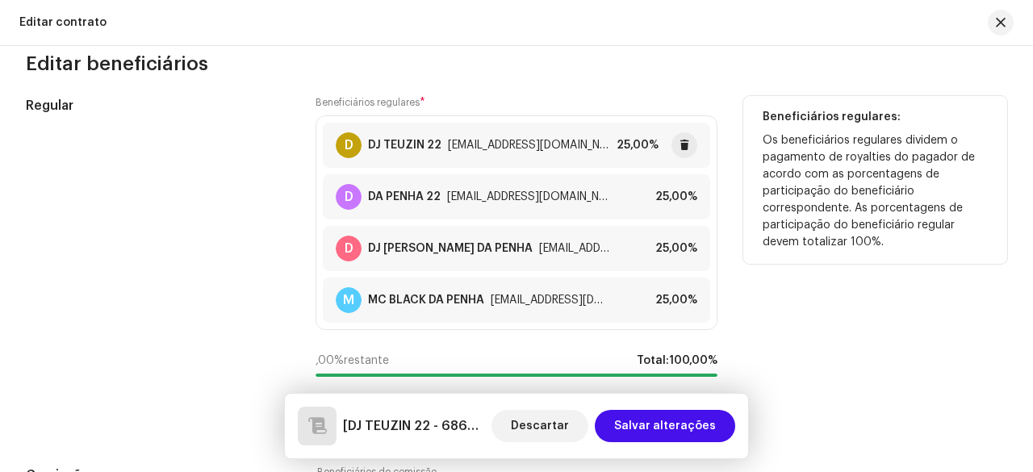
click at [635, 142] on div "25,00%" at bounding box center [638, 145] width 42 height 13
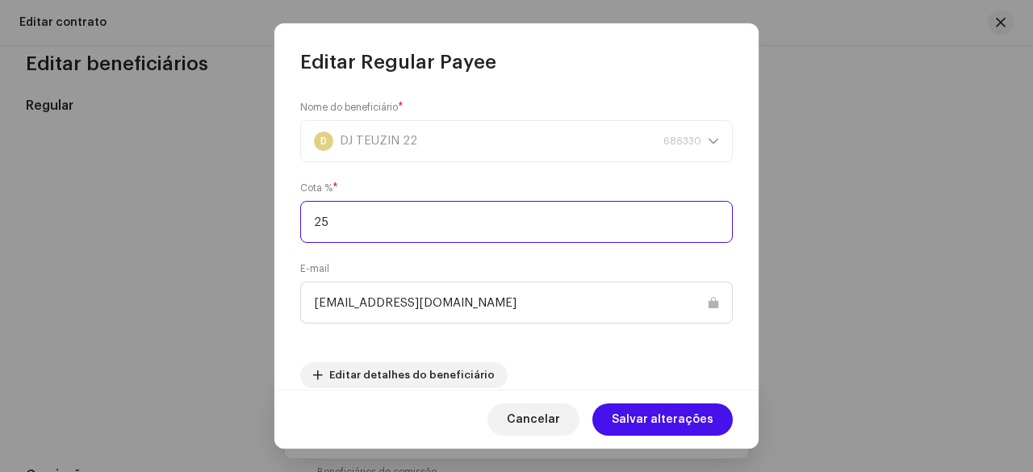
click at [324, 227] on input "25" at bounding box center [516, 222] width 433 height 42
type input "2"
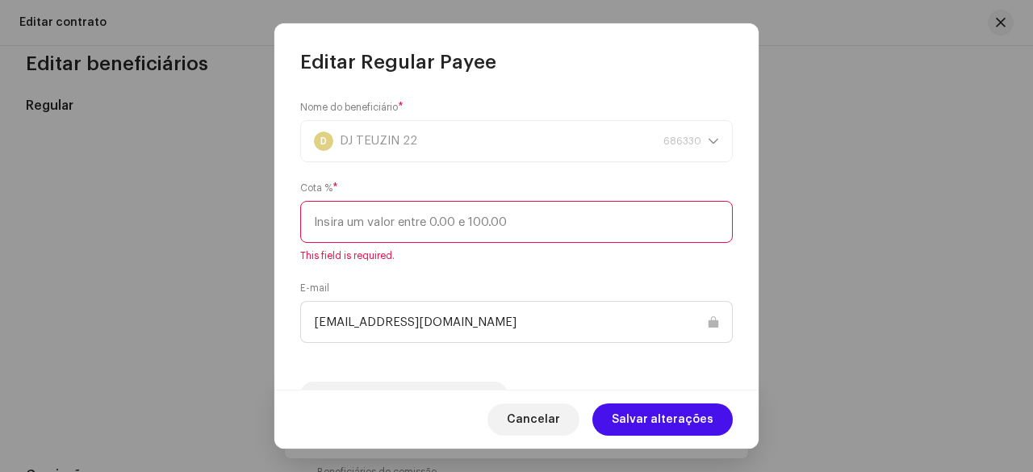
paste input "20"
type input "20"
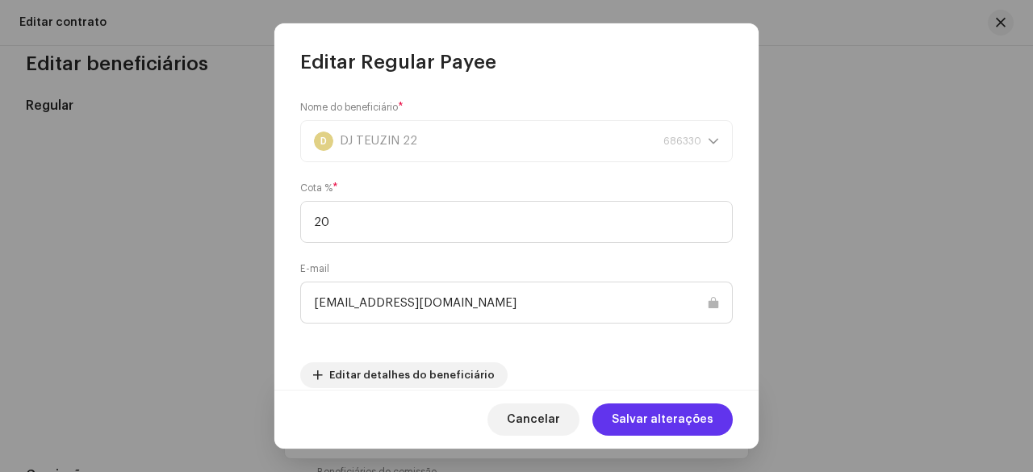
click at [688, 425] on span "Salvar alterações" at bounding box center [663, 419] width 102 height 32
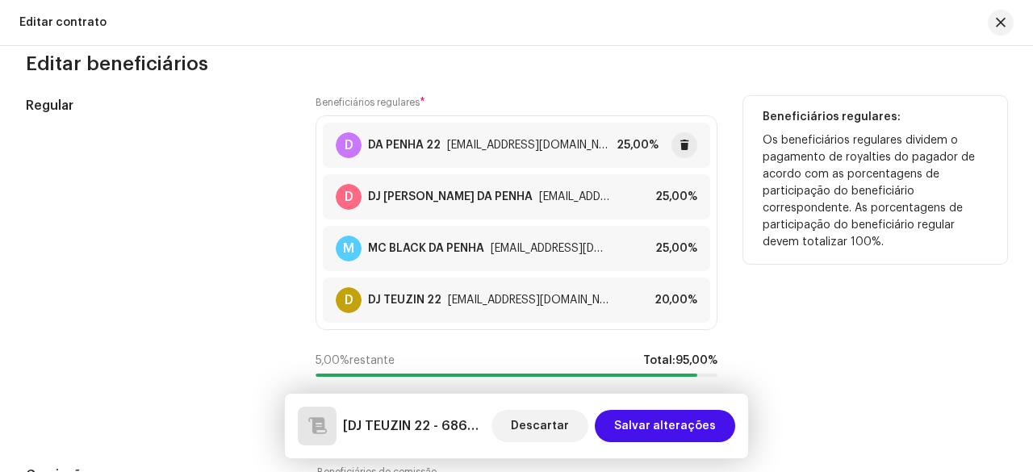
click at [638, 139] on div "25,00%" at bounding box center [638, 145] width 42 height 13
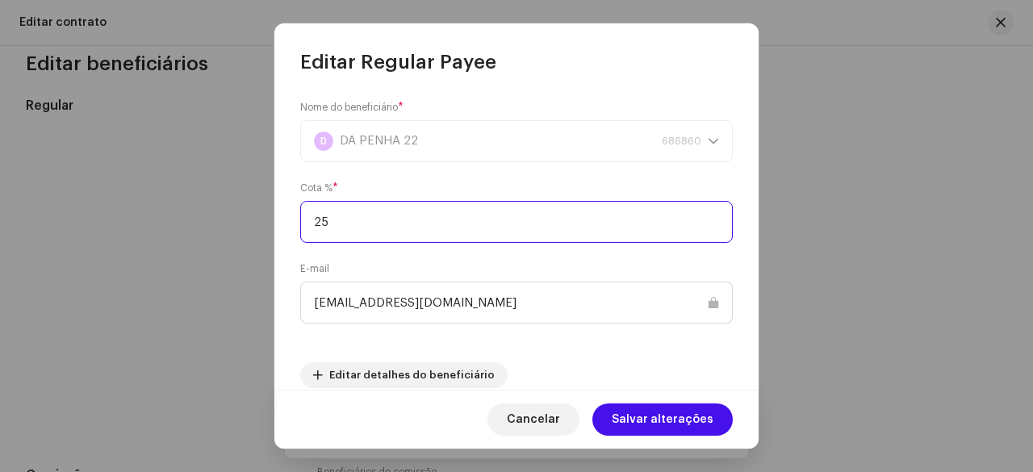
click at [358, 220] on input "25" at bounding box center [516, 222] width 433 height 42
type input "2"
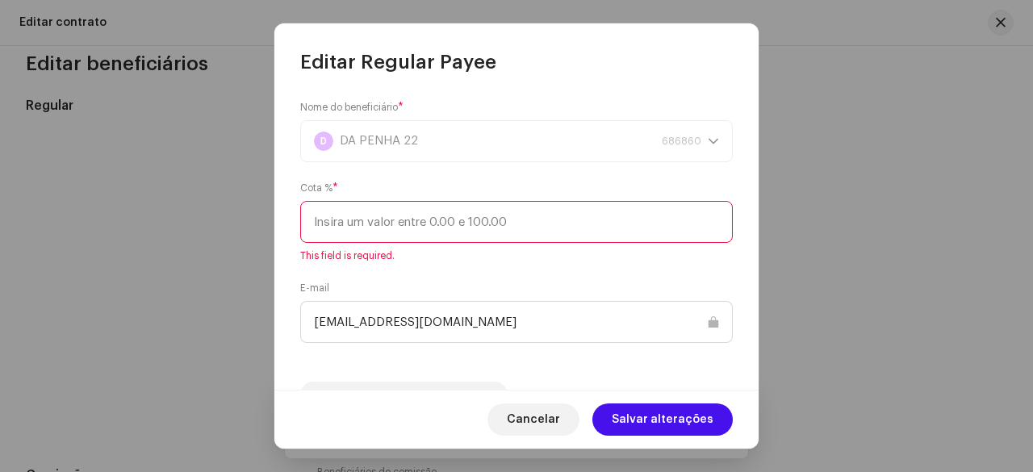
paste input "20"
type input "20"
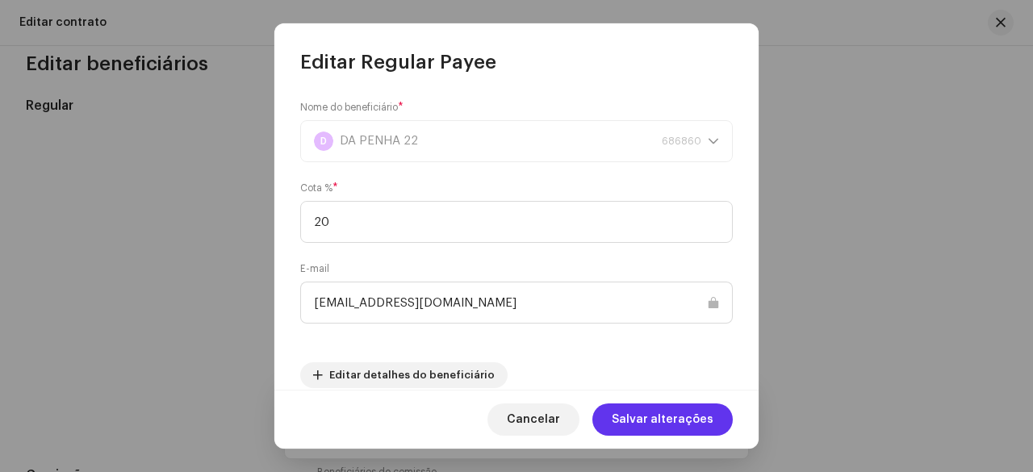
click at [649, 411] on span "Salvar alterações" at bounding box center [663, 419] width 102 height 32
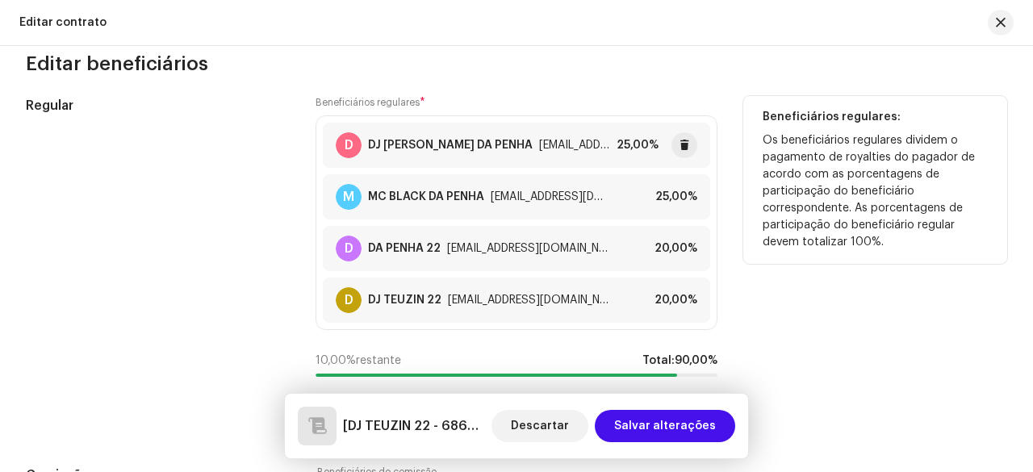
click at [629, 139] on div "25,00%" at bounding box center [638, 145] width 42 height 13
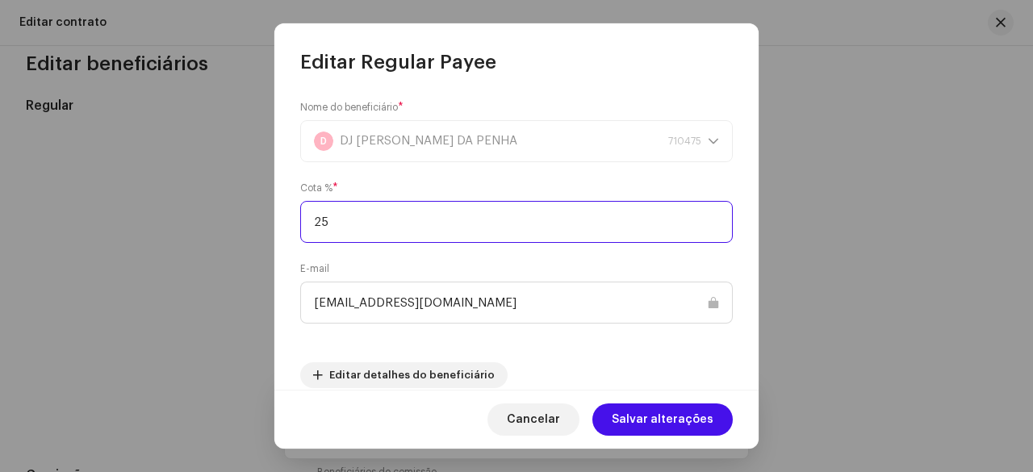
drag, startPoint x: 344, startPoint y: 228, endPoint x: 310, endPoint y: 230, distance: 33.9
click at [310, 230] on input "25" at bounding box center [516, 222] width 433 height 42
paste input "20"
type input "20"
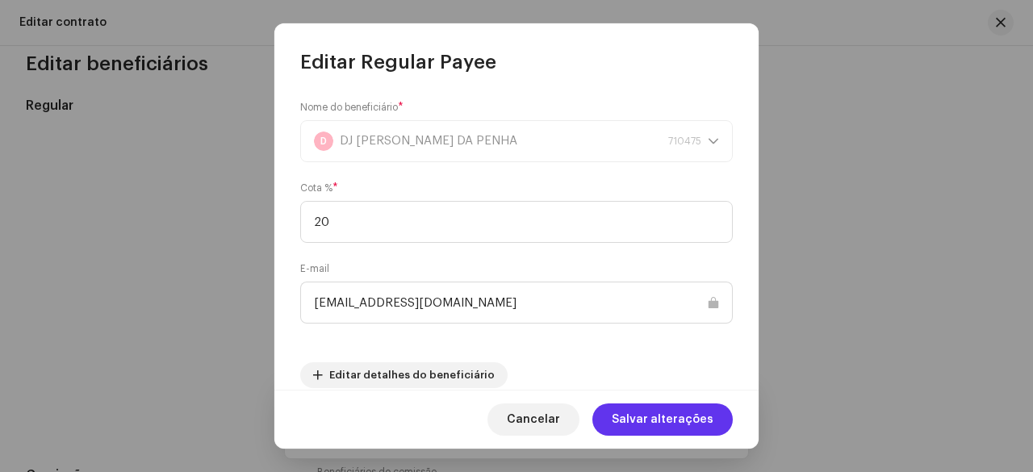
click at [646, 418] on span "Salvar alterações" at bounding box center [663, 419] width 102 height 32
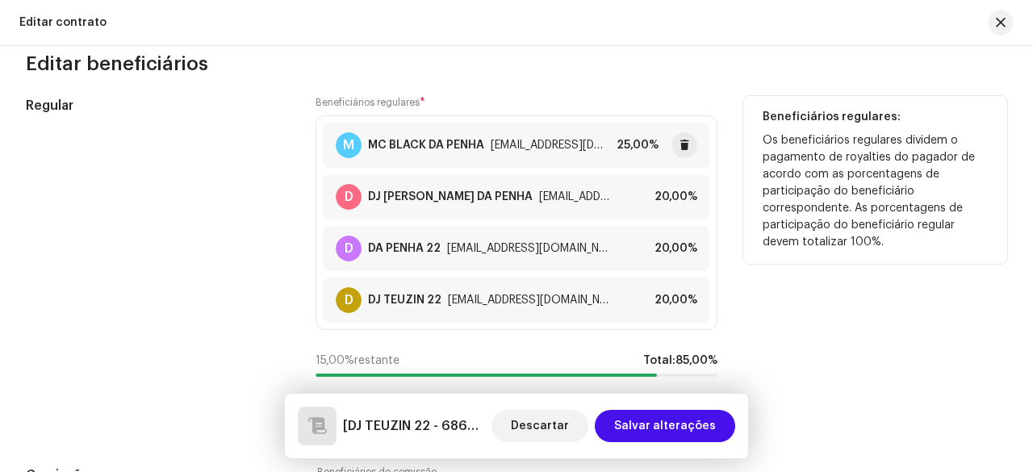
click at [633, 140] on div "25,00%" at bounding box center [638, 145] width 42 height 13
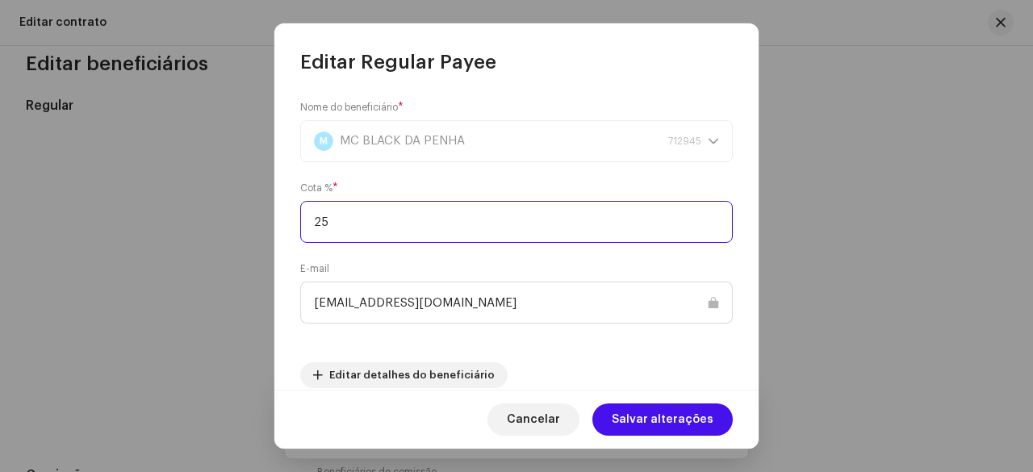
click at [344, 228] on input "25" at bounding box center [516, 222] width 433 height 42
type input "2"
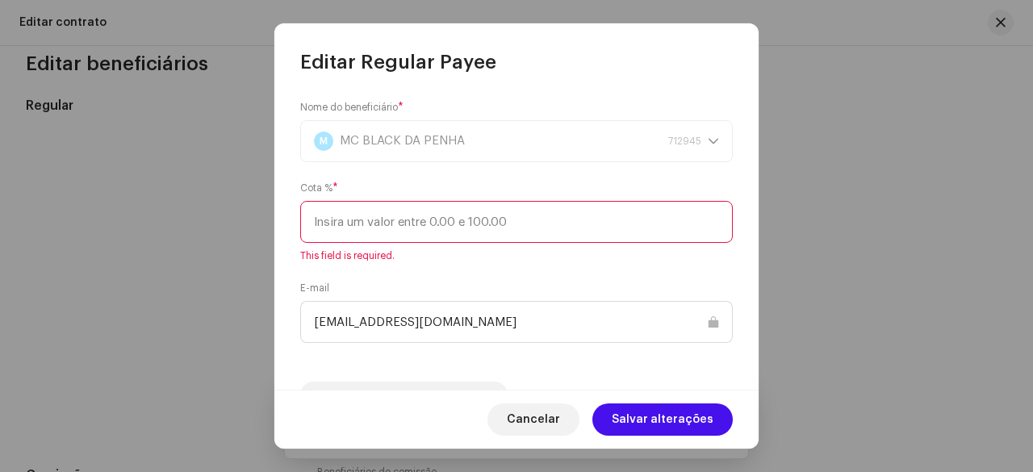
paste input "20"
type input "20"
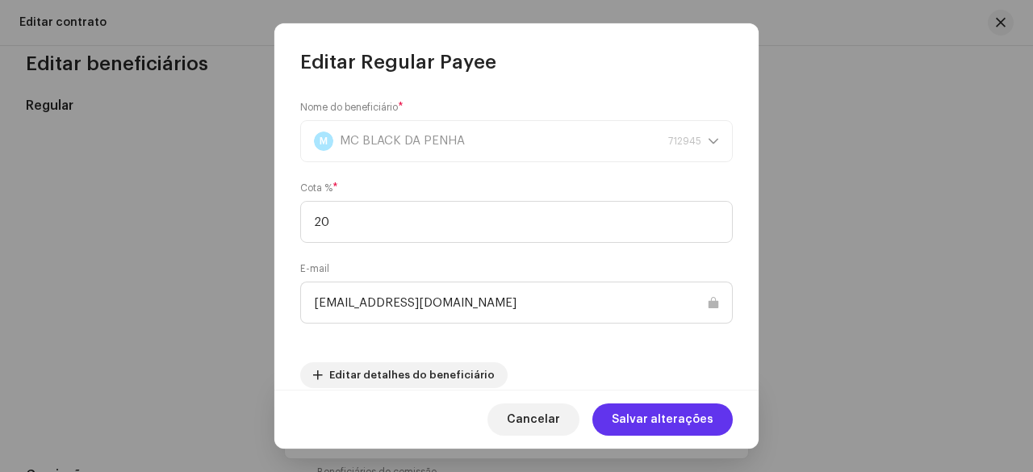
click at [675, 420] on span "Salvar alterações" at bounding box center [663, 419] width 102 height 32
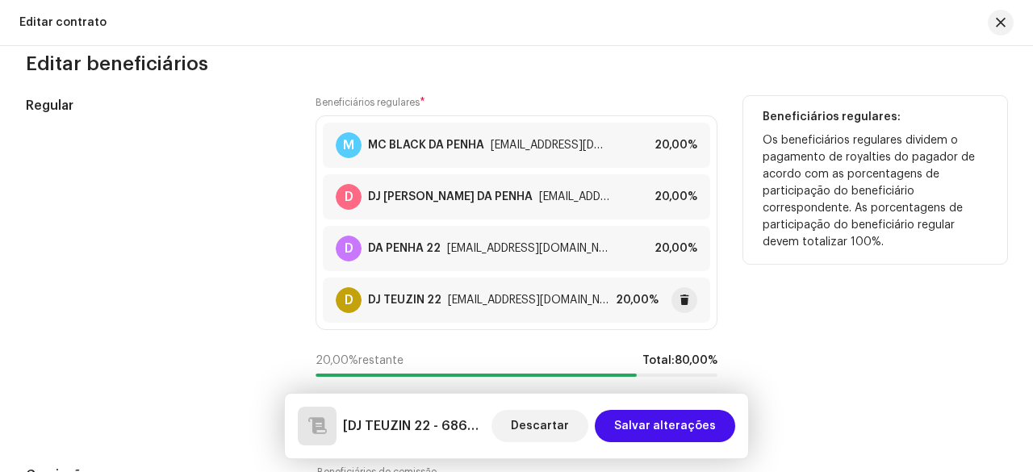
scroll to position [1453, 0]
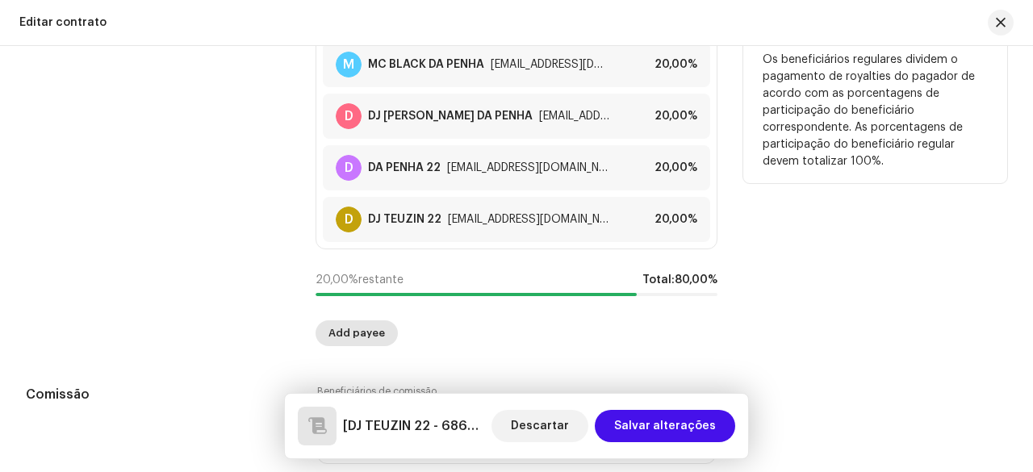
click at [353, 328] on span "Add payee" at bounding box center [356, 333] width 56 height 32
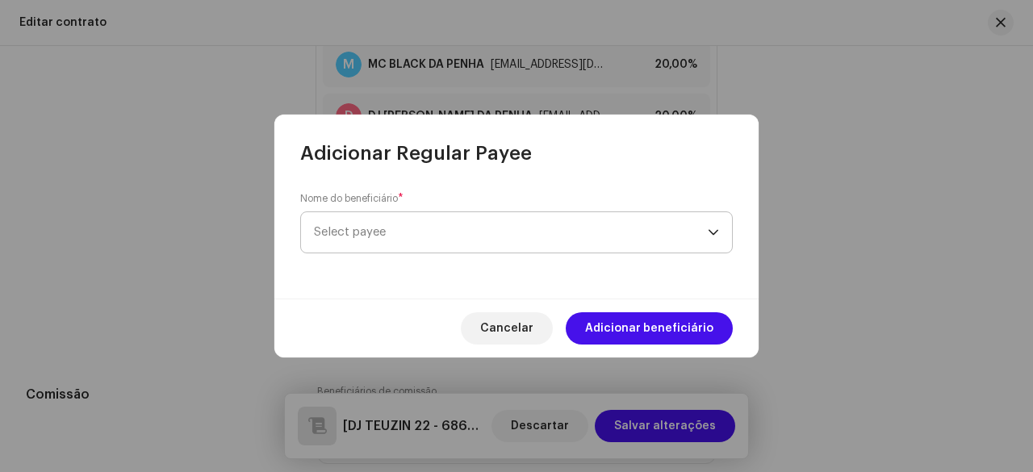
click at [383, 229] on span "Select payee" at bounding box center [350, 232] width 72 height 12
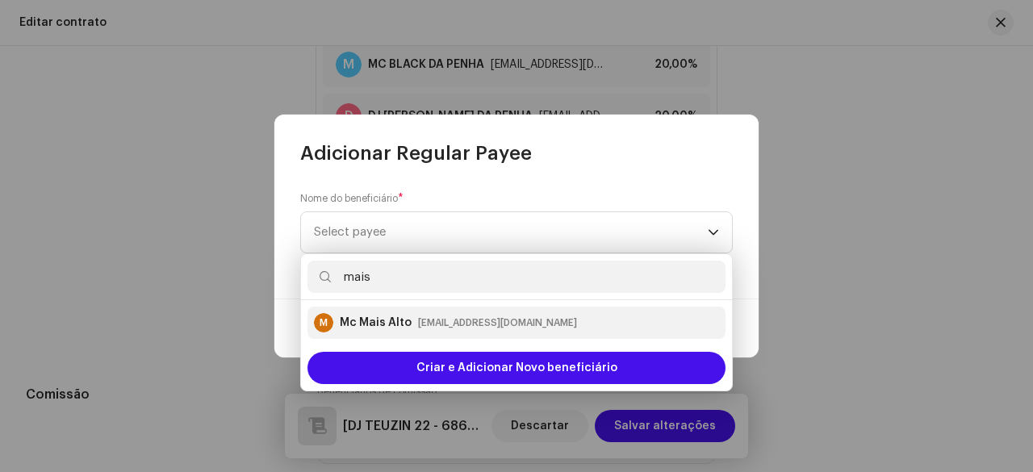
type input "mais"
click at [397, 320] on div "Mc Mais Alto" at bounding box center [376, 323] width 72 height 16
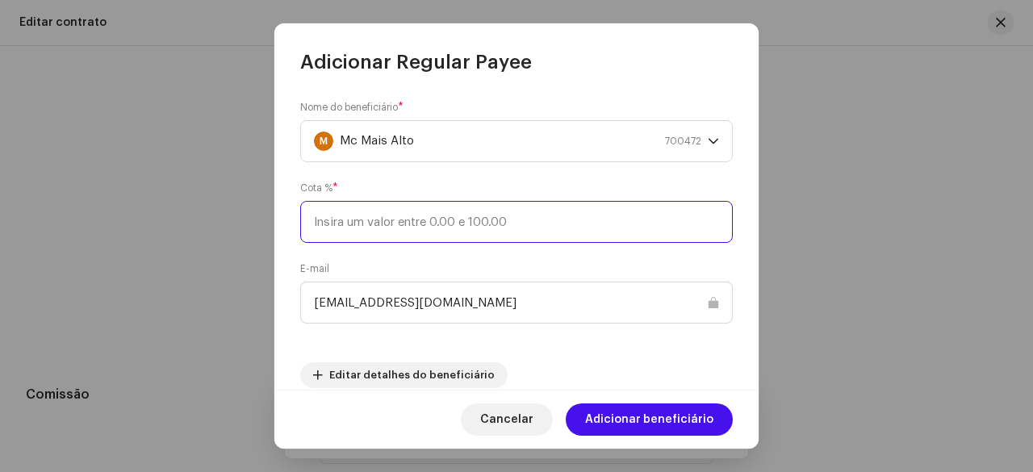
click at [375, 227] on input at bounding box center [516, 222] width 433 height 42
paste input "20"
type input "20"
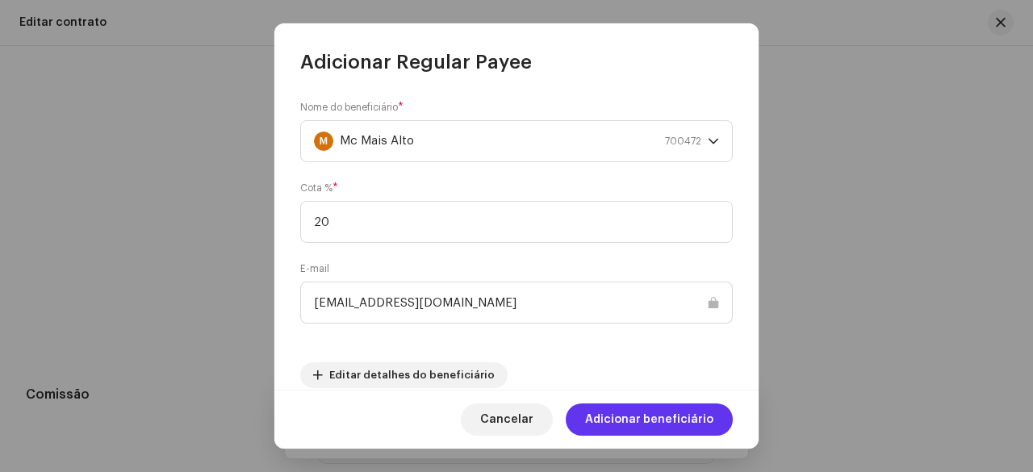
click at [638, 421] on span "Adicionar beneficiário" at bounding box center [649, 419] width 128 height 32
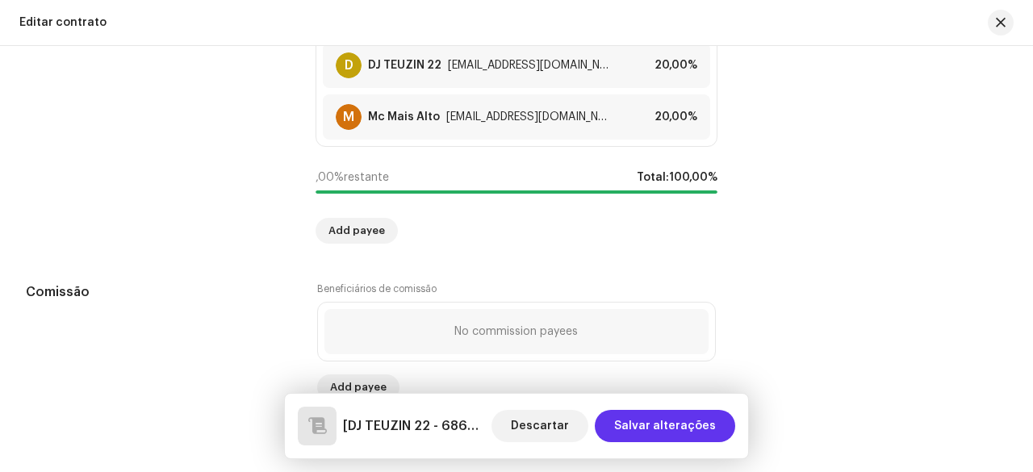
scroll to position [1614, 0]
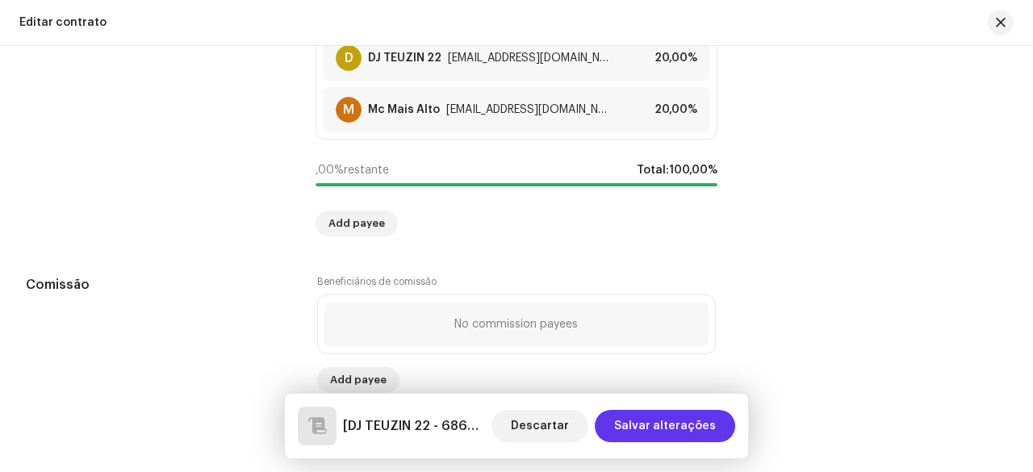
click at [668, 424] on span "Salvar alterações" at bounding box center [665, 426] width 102 height 32
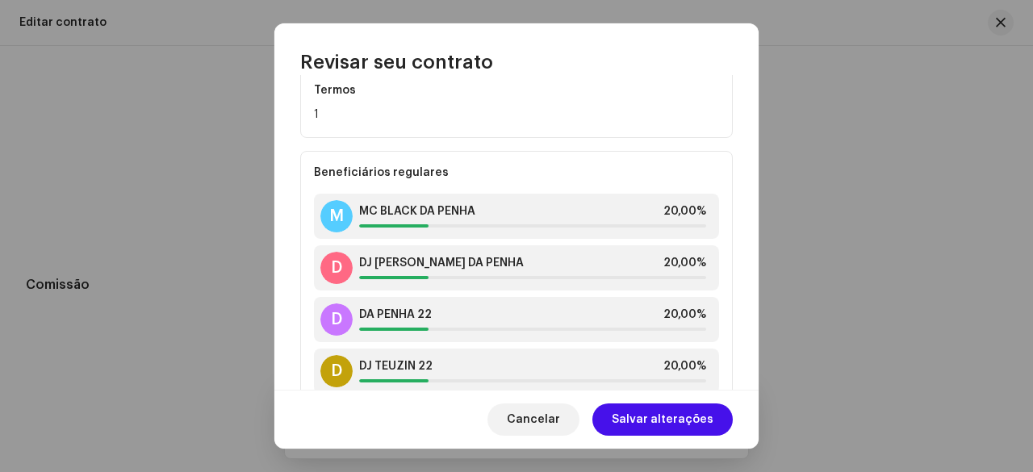
scroll to position [500, 0]
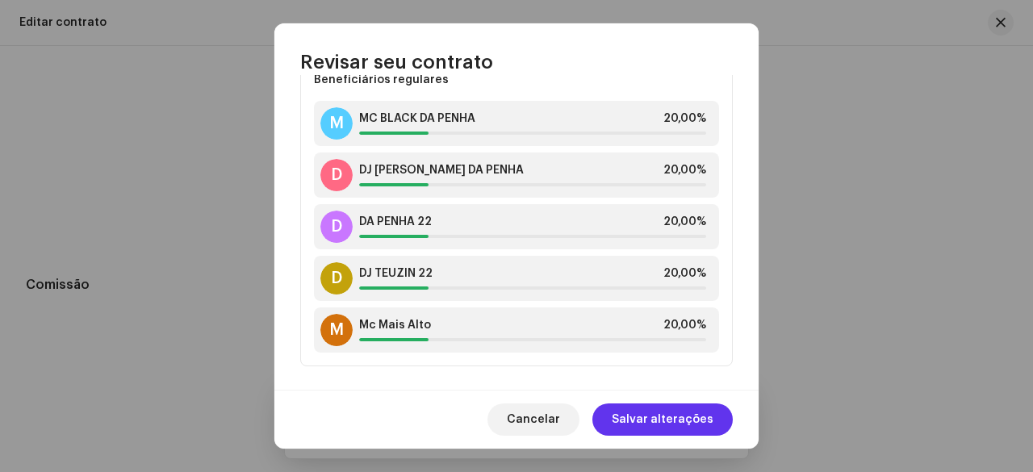
click at [647, 409] on span "Salvar alterações" at bounding box center [663, 419] width 102 height 32
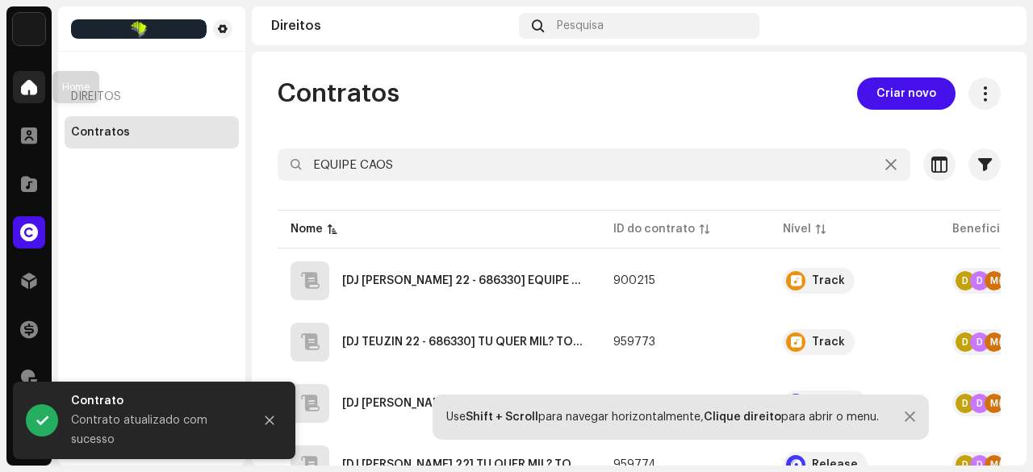
click at [18, 96] on div at bounding box center [29, 87] width 32 height 32
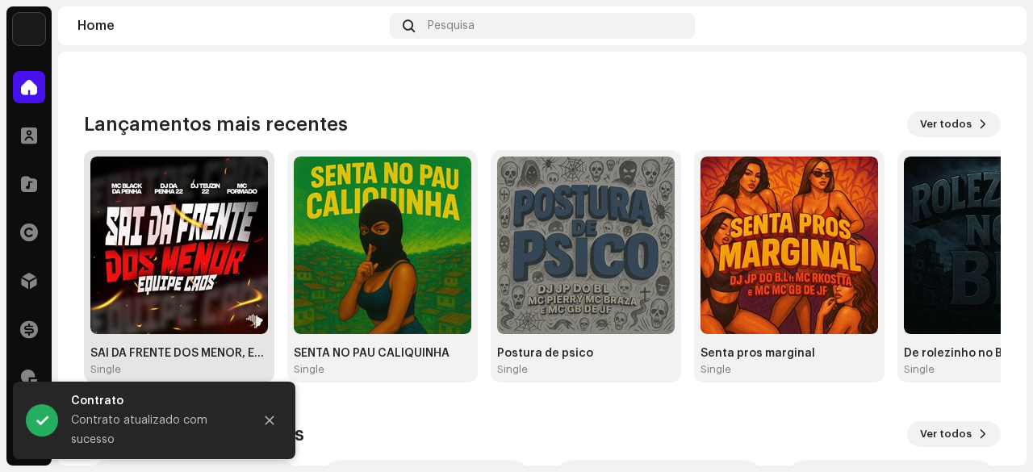
scroll to position [161, 0]
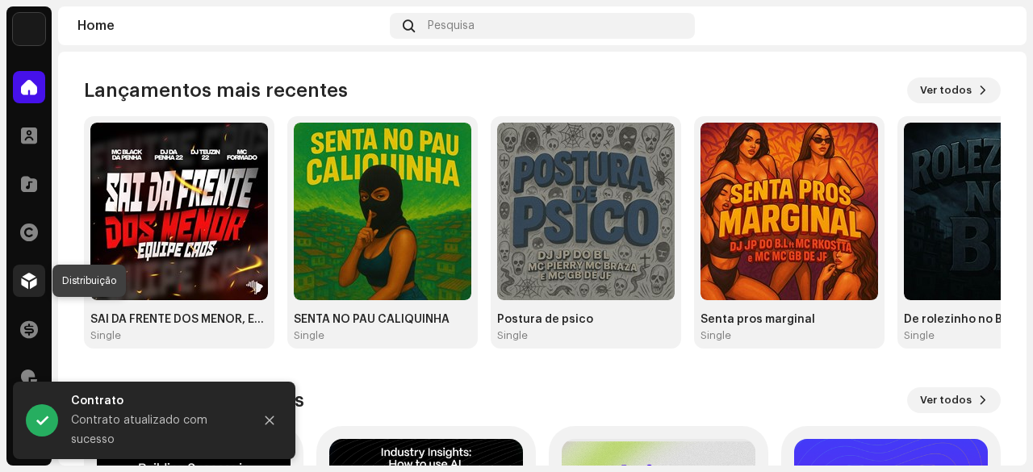
click at [31, 276] on span at bounding box center [29, 280] width 16 height 13
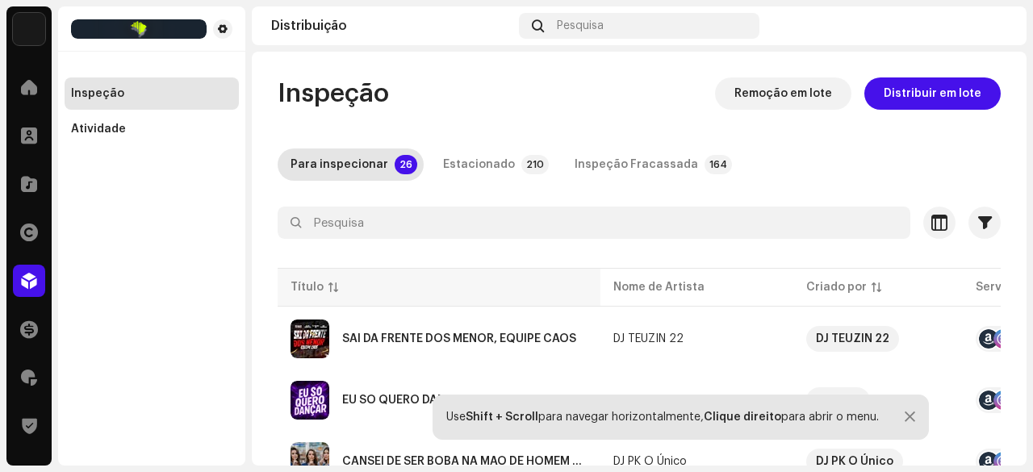
scroll to position [161, 0]
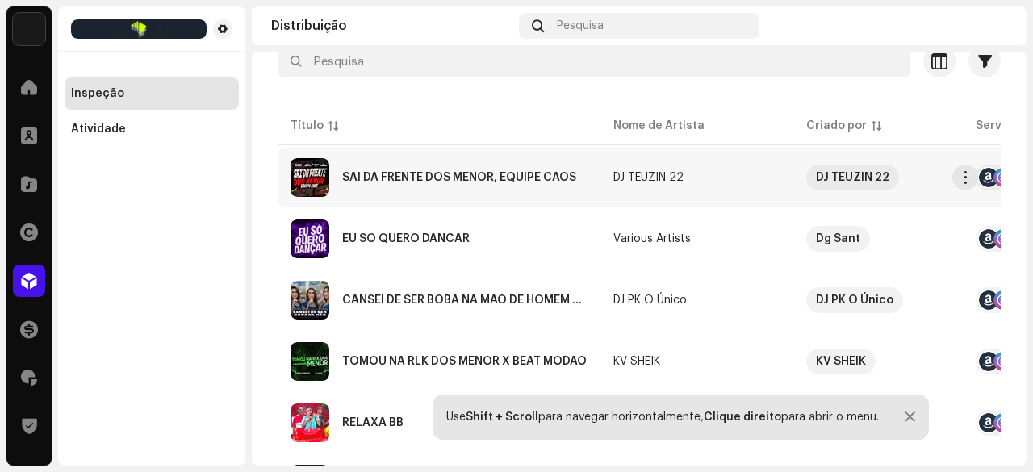
click at [436, 176] on div "SAI DA FRENTE DOS MENOR, EQUIPE CAOS" at bounding box center [459, 177] width 234 height 11
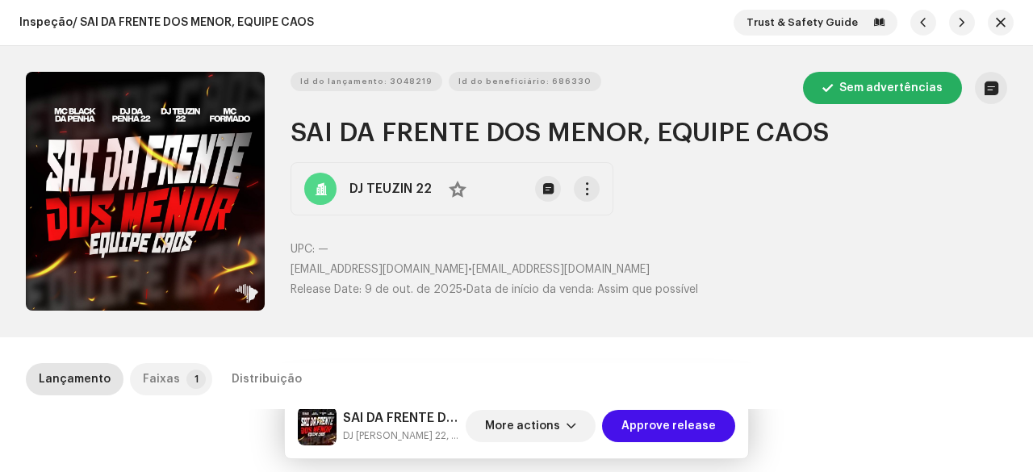
click at [179, 363] on p-tab "Faixas 1" at bounding box center [171, 379] width 82 height 32
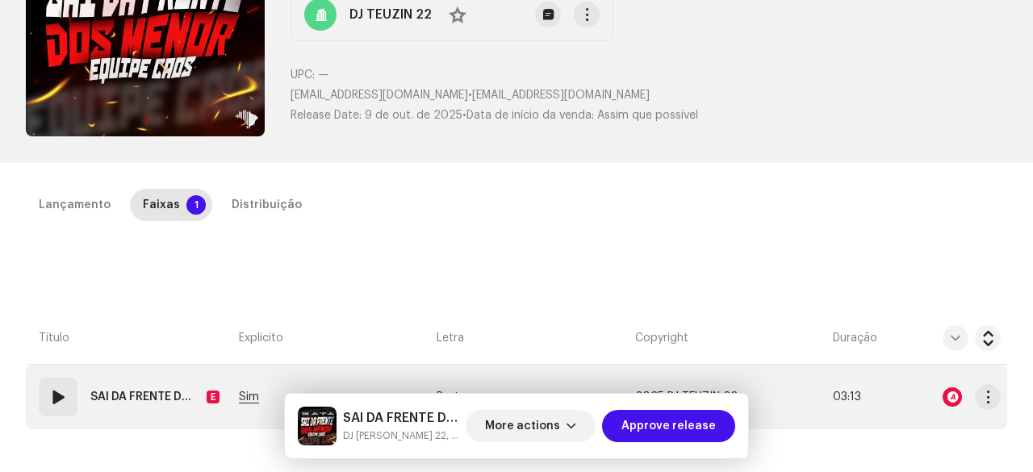
scroll to position [323, 0]
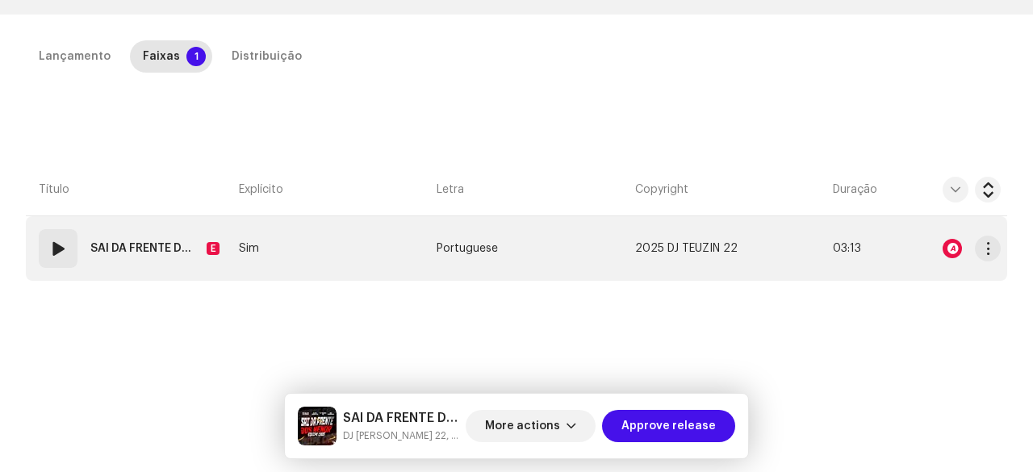
click at [60, 247] on span at bounding box center [57, 248] width 19 height 19
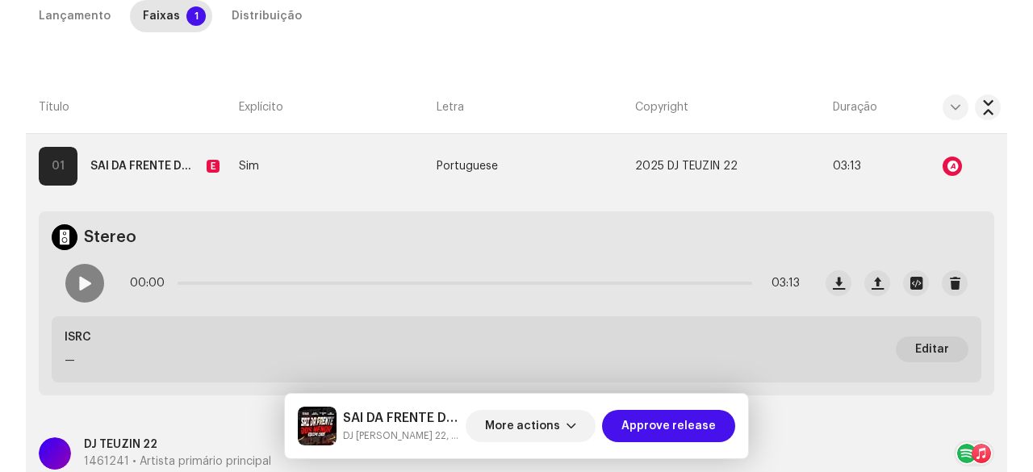
scroll to position [403, 0]
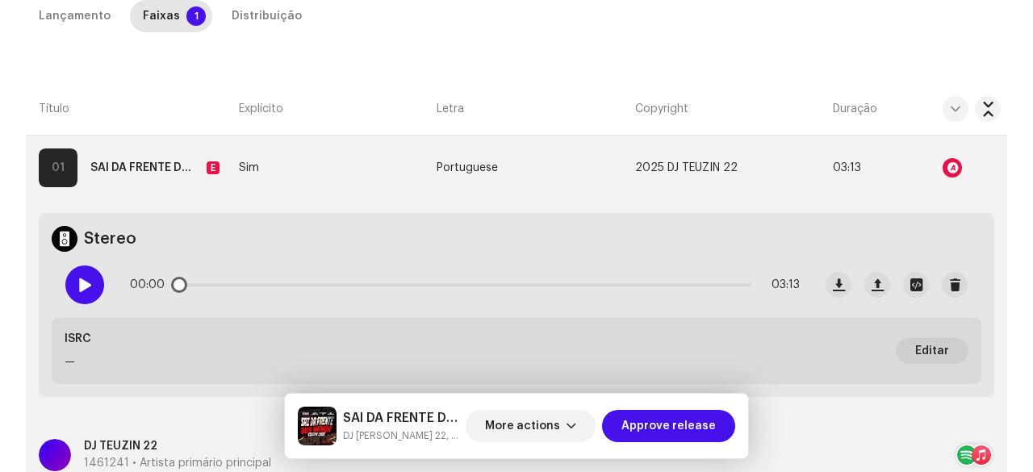
click at [77, 272] on div at bounding box center [84, 285] width 39 height 39
click at [946, 163] on div at bounding box center [952, 167] width 19 height 19
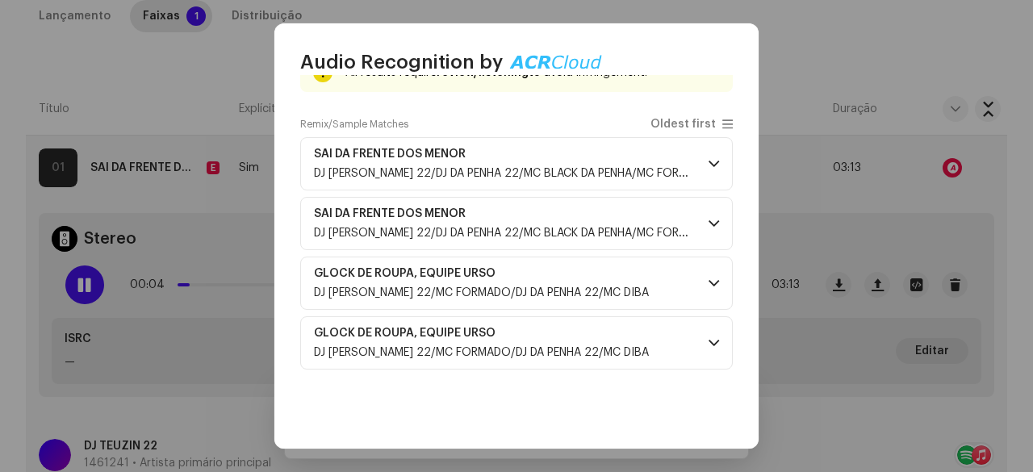
scroll to position [81, 0]
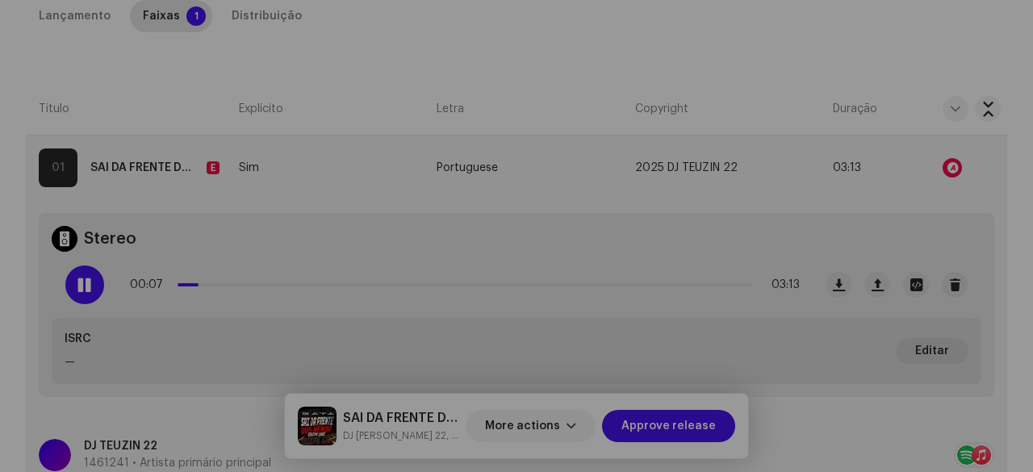
click at [168, 95] on div "Audio Recognition by Remix/Sample 4 All results require review/listening to avo…" at bounding box center [516, 236] width 1033 height 472
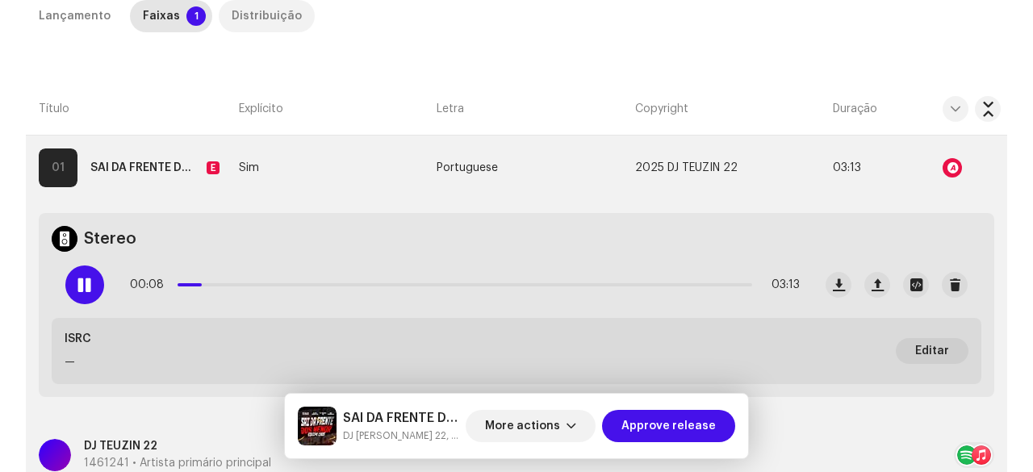
click at [259, 14] on div "Distribuição" at bounding box center [267, 16] width 70 height 32
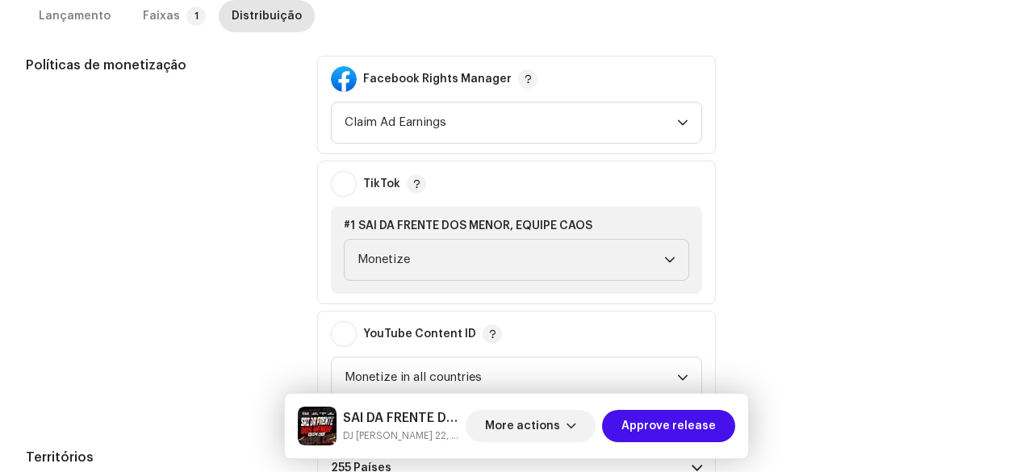
scroll to position [775, 0]
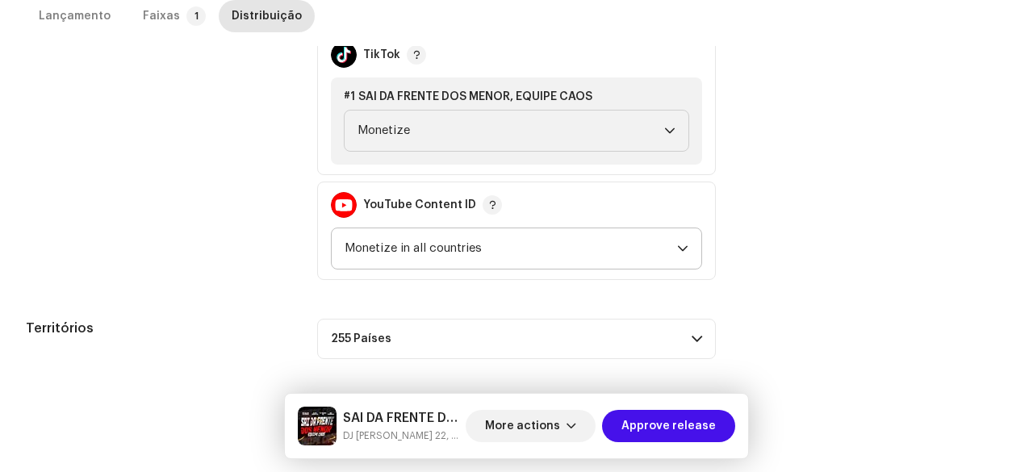
click at [387, 250] on span "Monetize in all countries" at bounding box center [511, 248] width 332 height 40
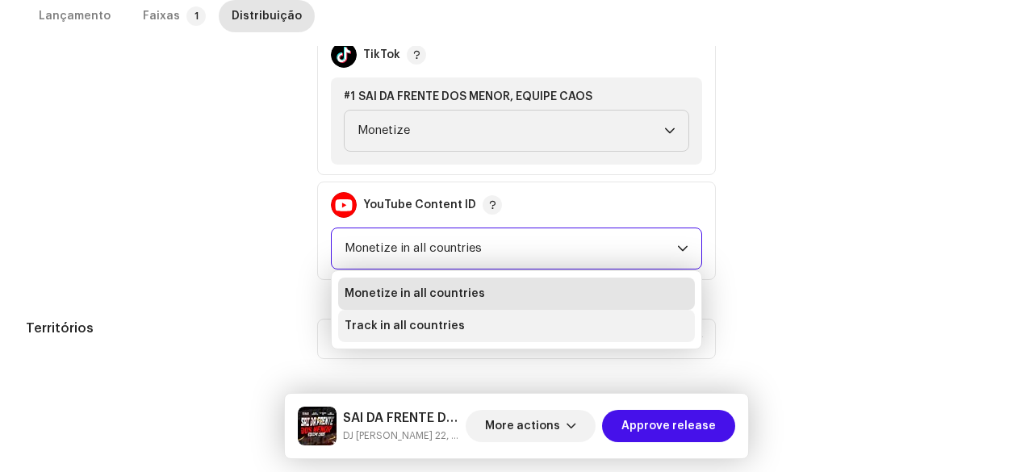
click at [355, 324] on span "Track in all countries" at bounding box center [405, 326] width 120 height 16
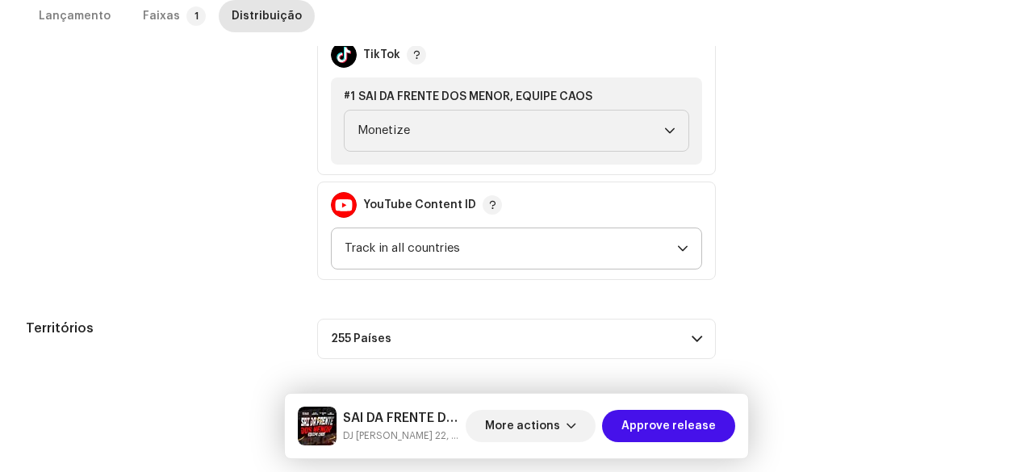
click at [240, 279] on div "Data inicial do lançamento Quando você quer distribuir seu lançamento? * Assim …" at bounding box center [516, 35] width 981 height 647
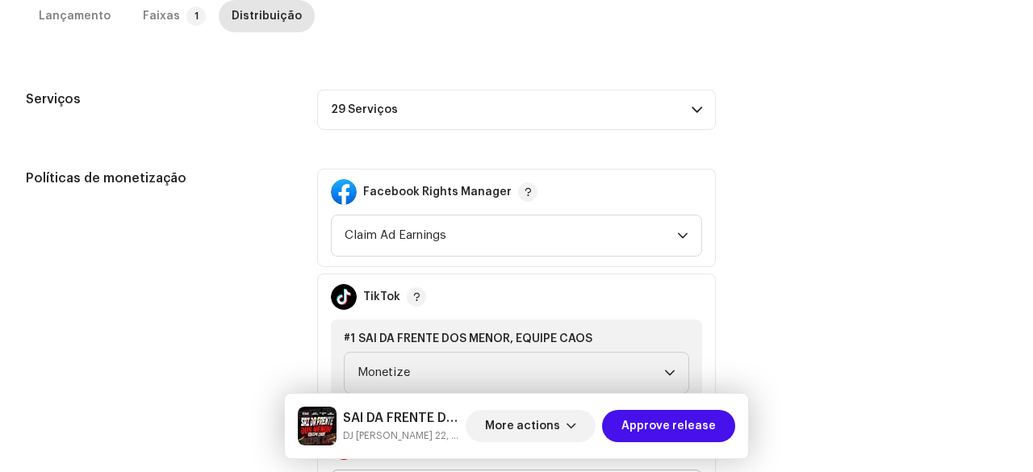
scroll to position [452, 0]
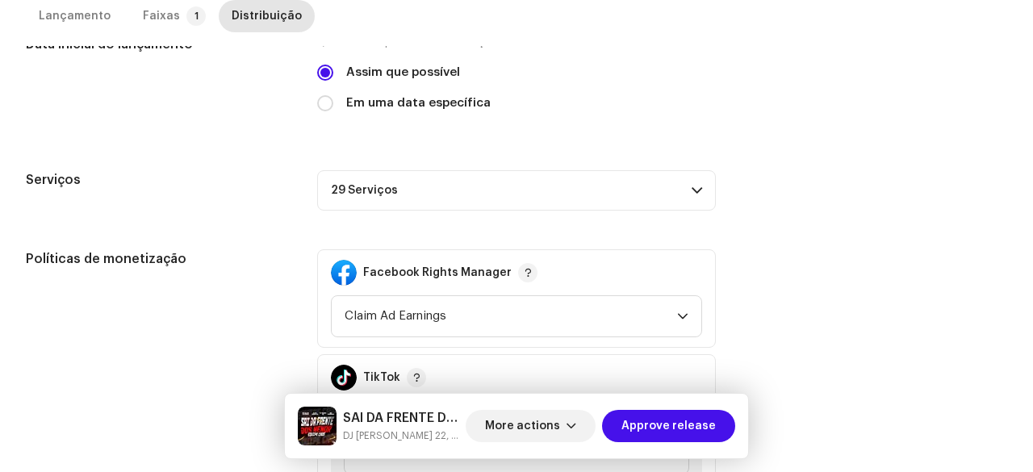
click at [358, 180] on p-accordion-header "29 Serviços" at bounding box center [516, 190] width 399 height 40
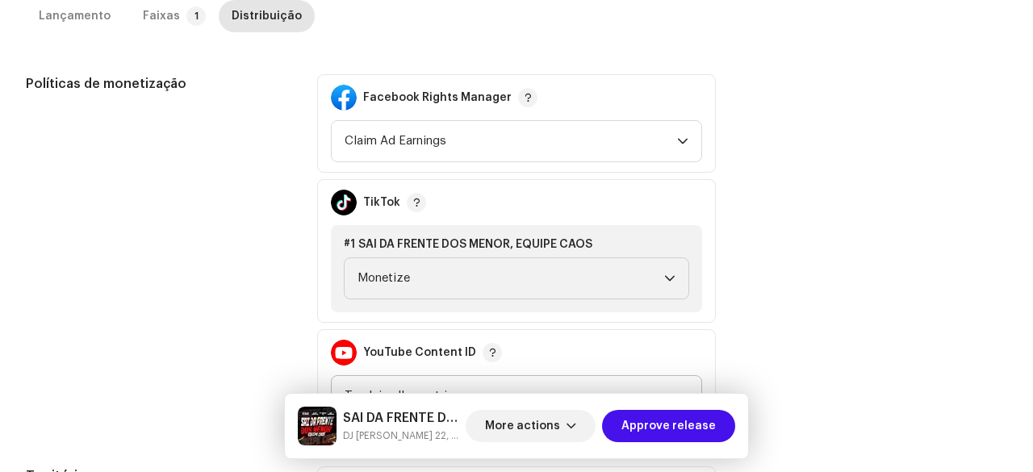
scroll to position [855, 0]
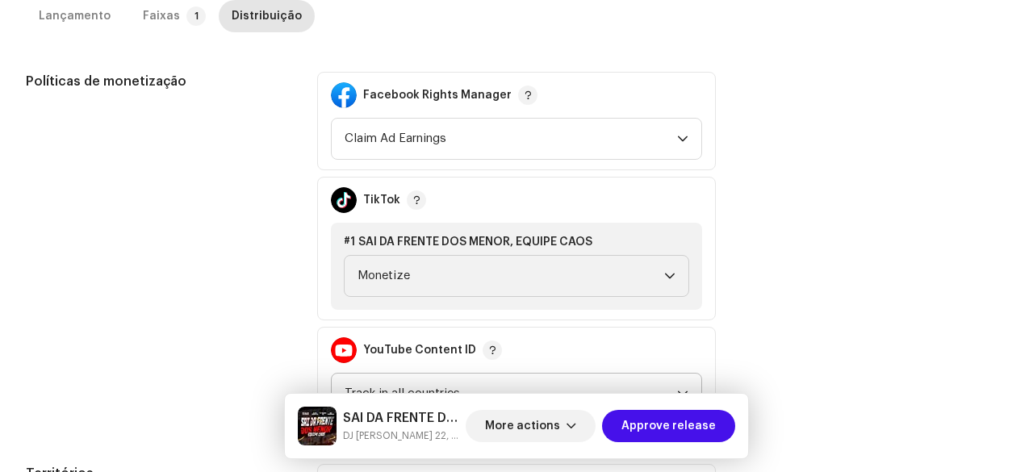
click at [192, 252] on div "Políticas de monetização" at bounding box center [159, 248] width 266 height 353
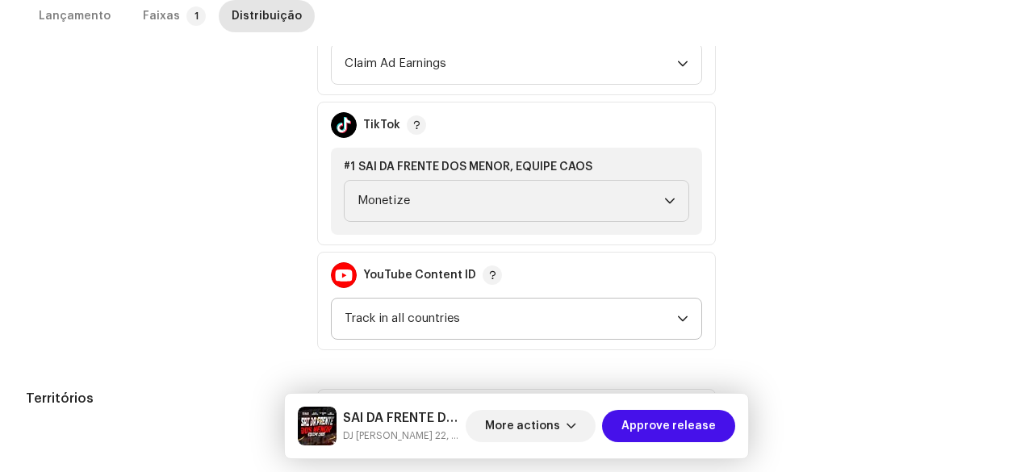
scroll to position [1001, 0]
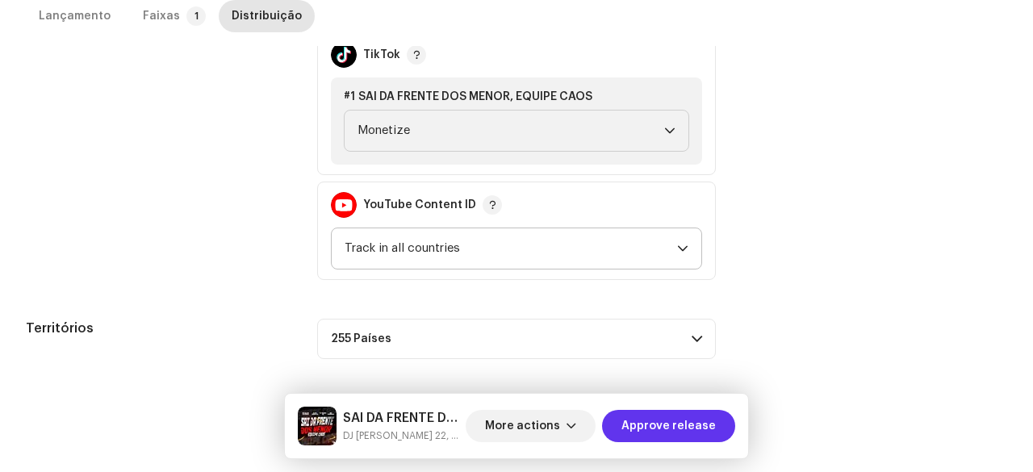
click at [671, 424] on span "Approve release" at bounding box center [668, 426] width 94 height 32
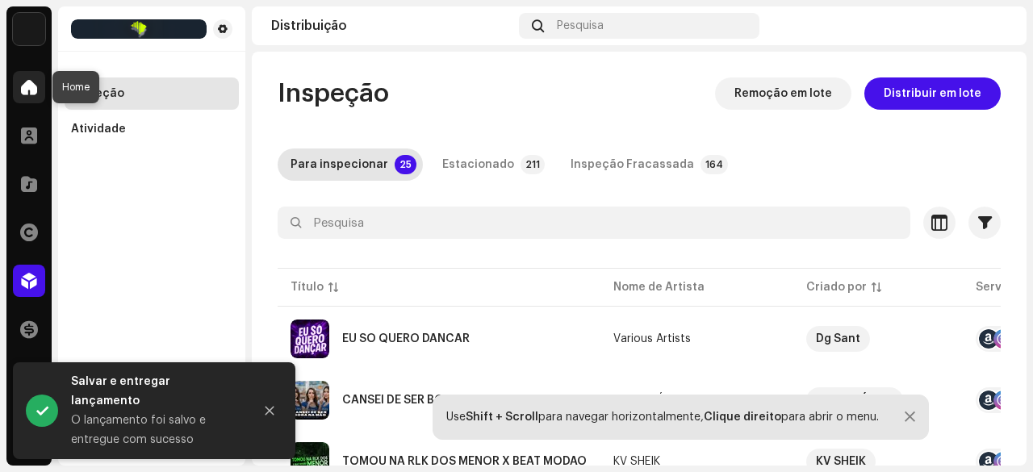
click at [29, 96] on div at bounding box center [29, 87] width 32 height 32
